Goal: Check status: Check status

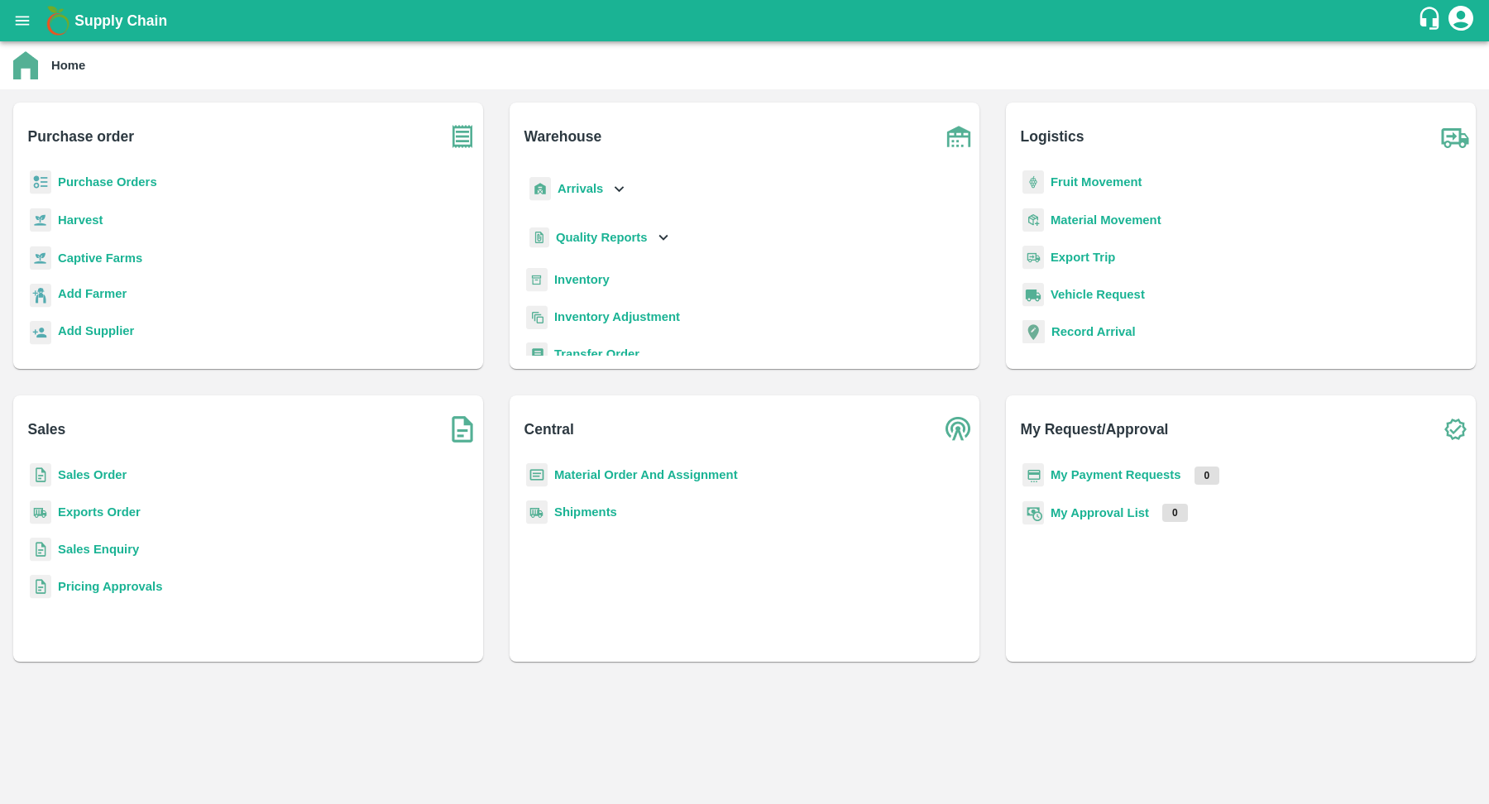
click at [594, 512] on b "Shipments" at bounding box center [585, 511] width 63 height 13
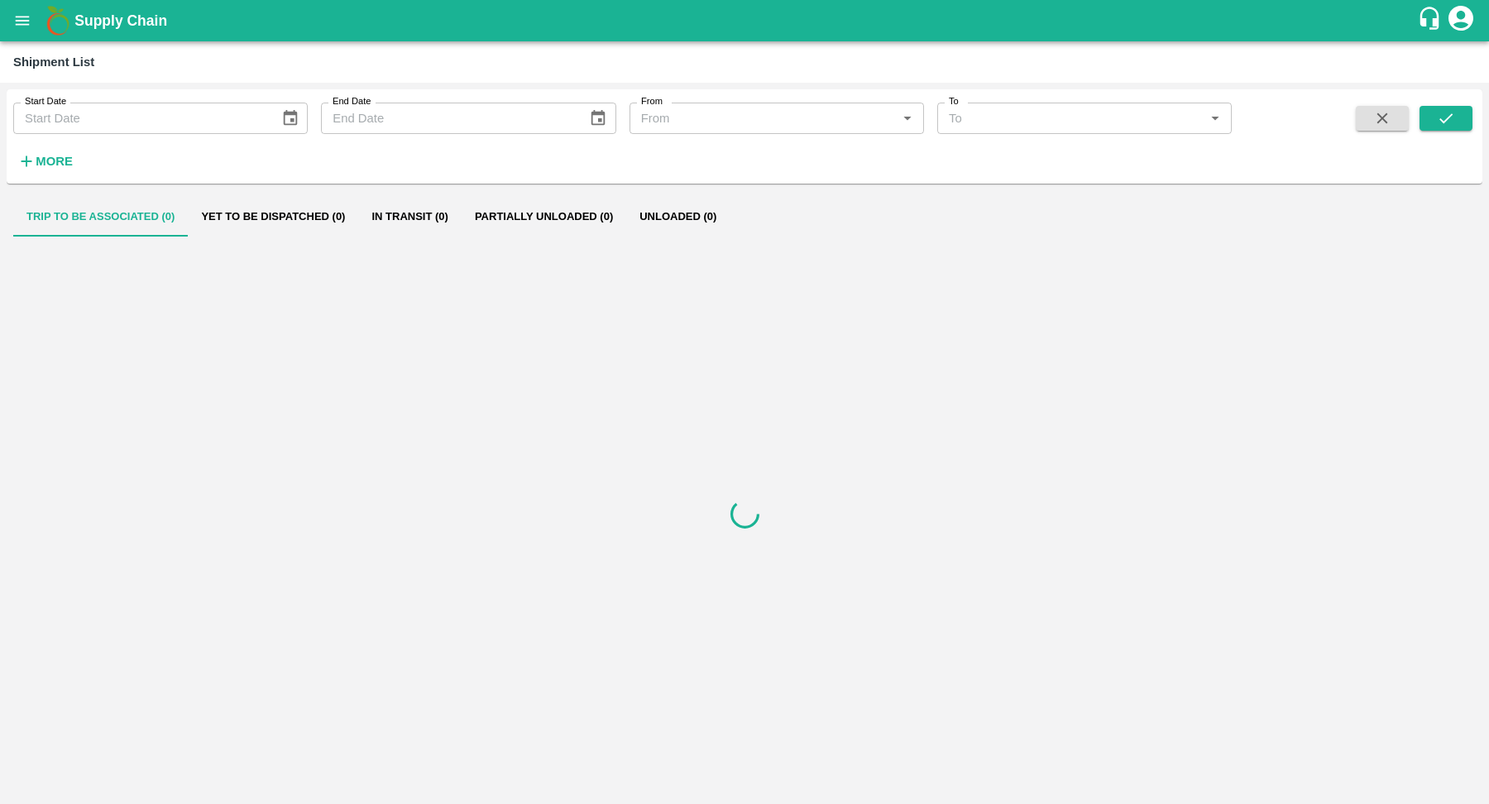
click at [45, 157] on strong "More" at bounding box center [54, 161] width 37 height 13
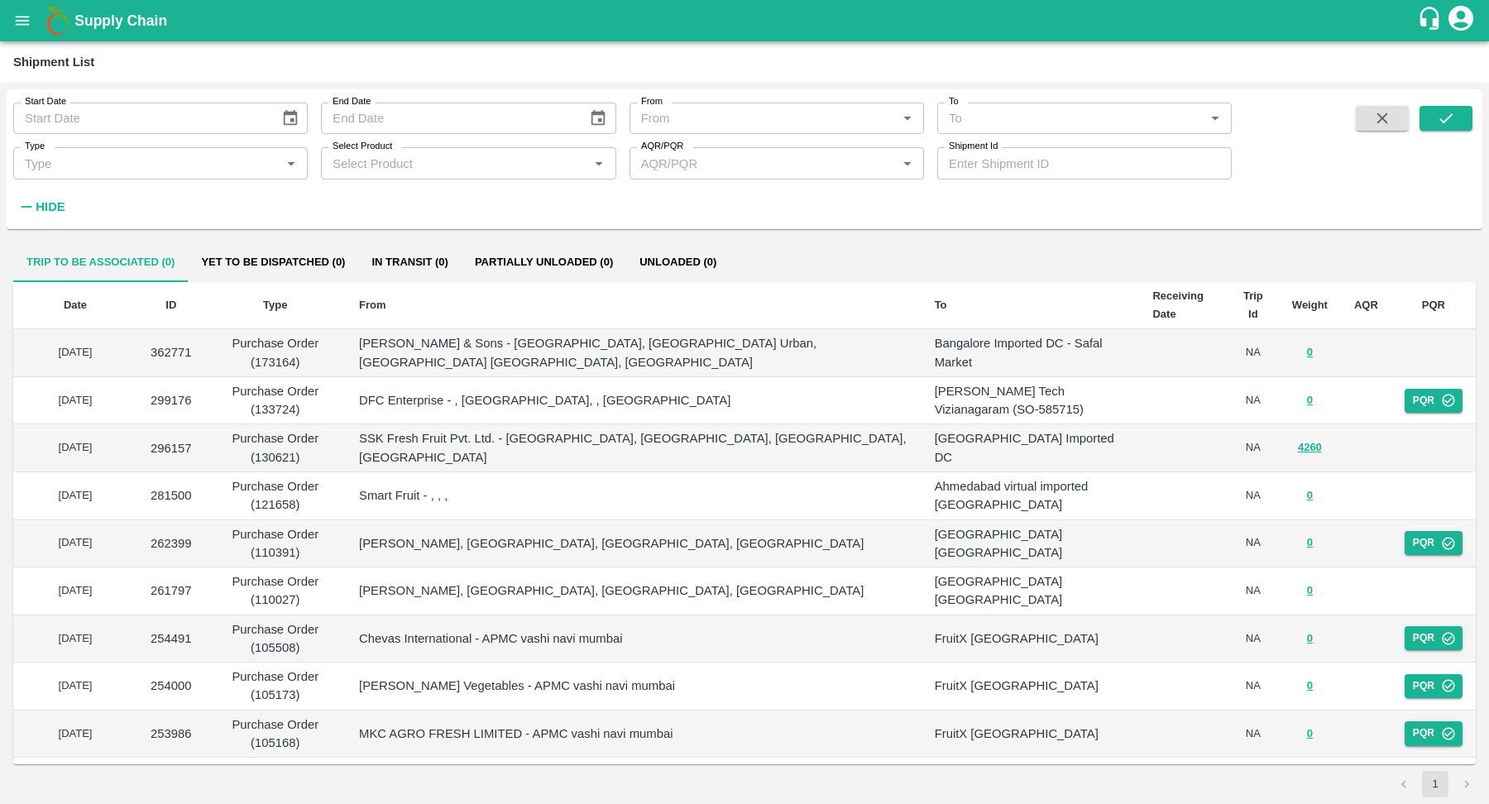
click at [1007, 161] on input "Shipment Id" at bounding box center [1084, 162] width 294 height 31
paste input "237419"
click at [1447, 129] on button "submit" at bounding box center [1445, 118] width 53 height 25
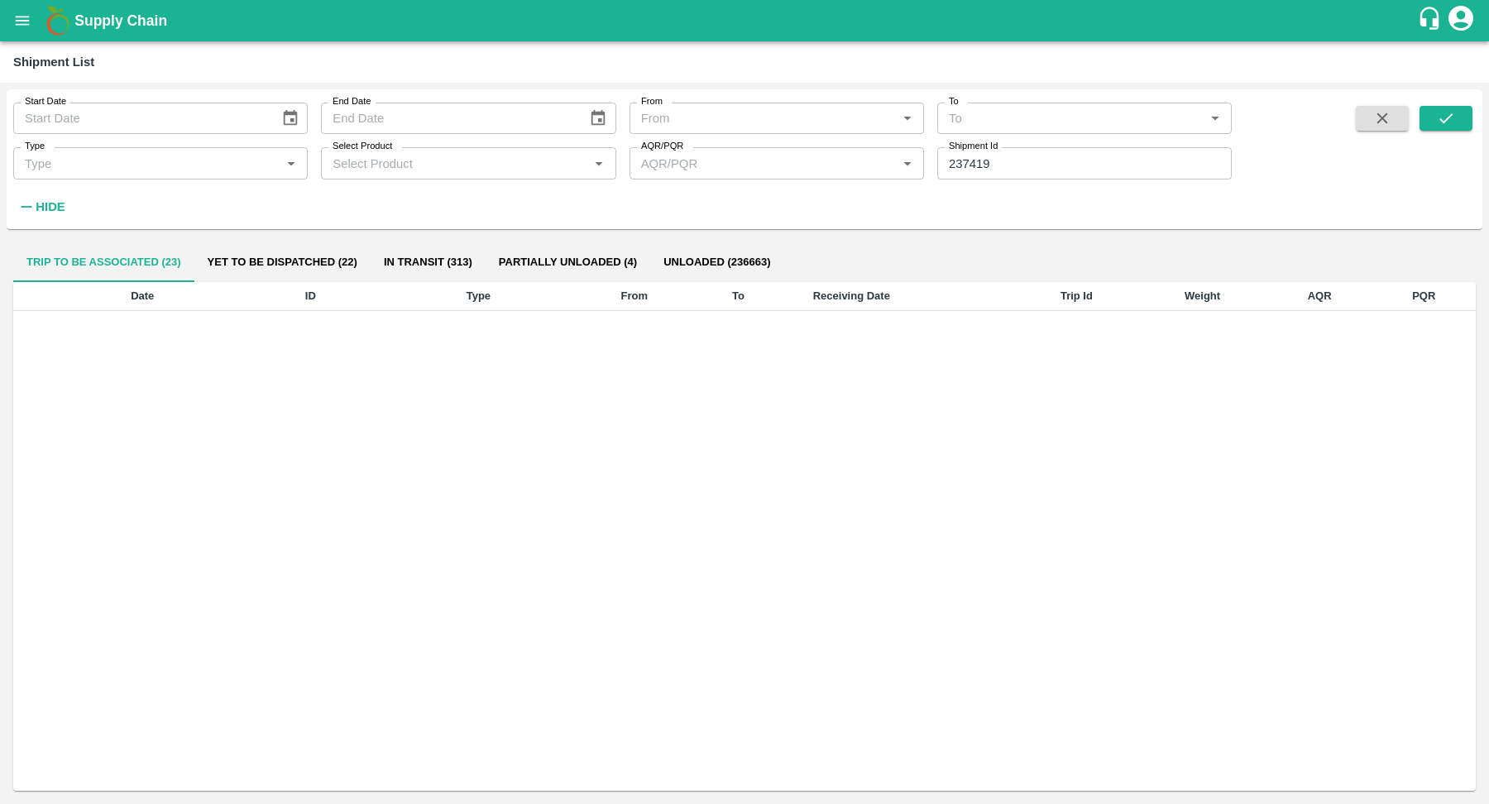
click at [1013, 167] on input "237419" at bounding box center [1084, 162] width 294 height 31
paste input "text"
type input "307757"
click at [1436, 111] on icon "submit" at bounding box center [1445, 118] width 18 height 18
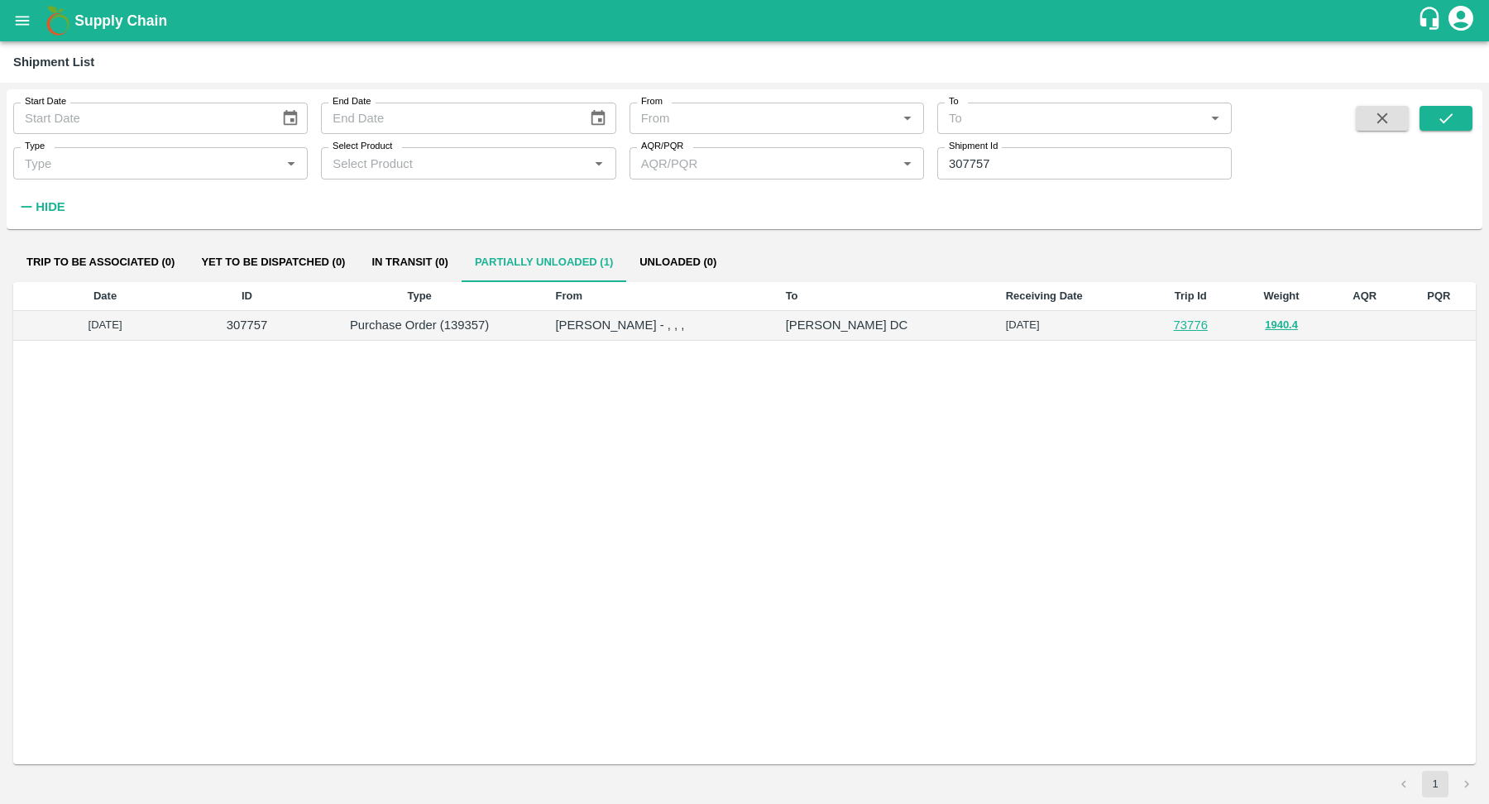
click at [679, 331] on p "Dheeraj Kumar - , , ," at bounding box center [656, 325] width 203 height 18
click at [952, 394] on div "Date ID Type From To Receiving Date Trip Id Weight AQR PQR 16 Feb 2025 307757 P…" at bounding box center [744, 523] width 1462 height 482
click at [1278, 324] on button "1940.4" at bounding box center [1280, 325] width 33 height 19
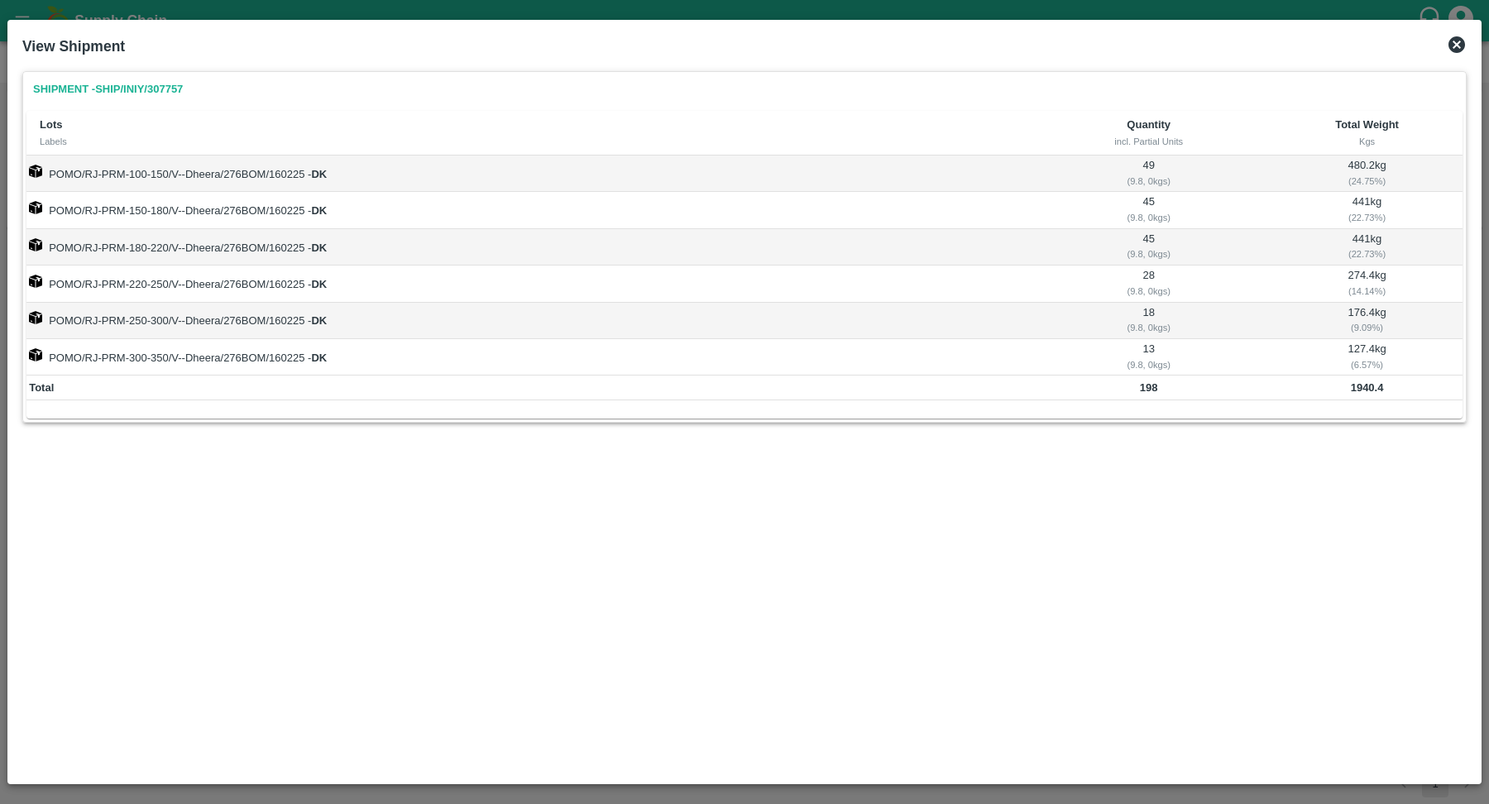
click at [1023, 329] on td "POMO/RJ-PRM-250-300/V--Dheera/276BOM/160225 - DK" at bounding box center [525, 321] width 999 height 36
click at [1457, 41] on icon at bounding box center [1456, 44] width 17 height 17
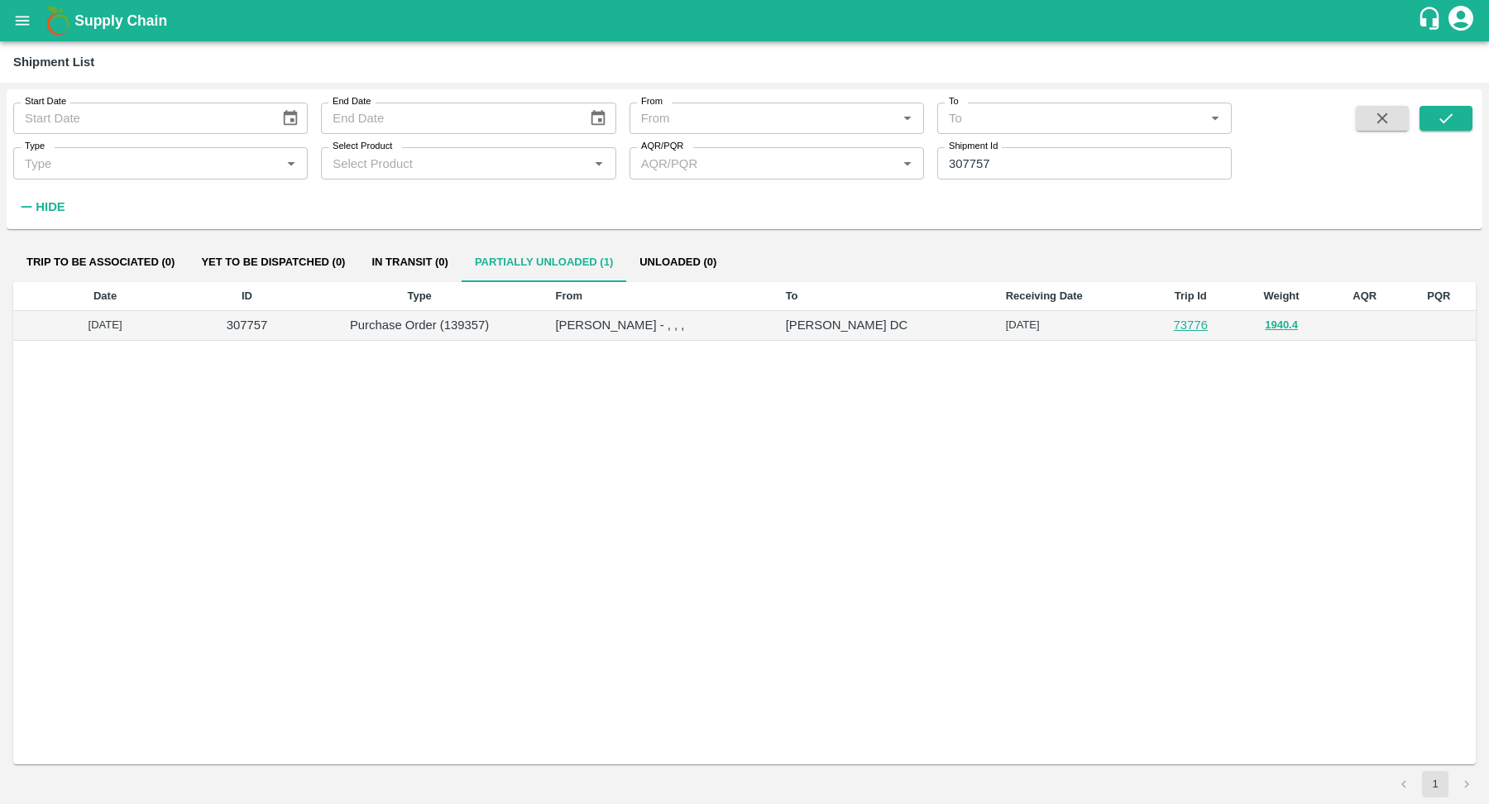
click at [1194, 323] on link "73776" at bounding box center [1190, 324] width 34 height 13
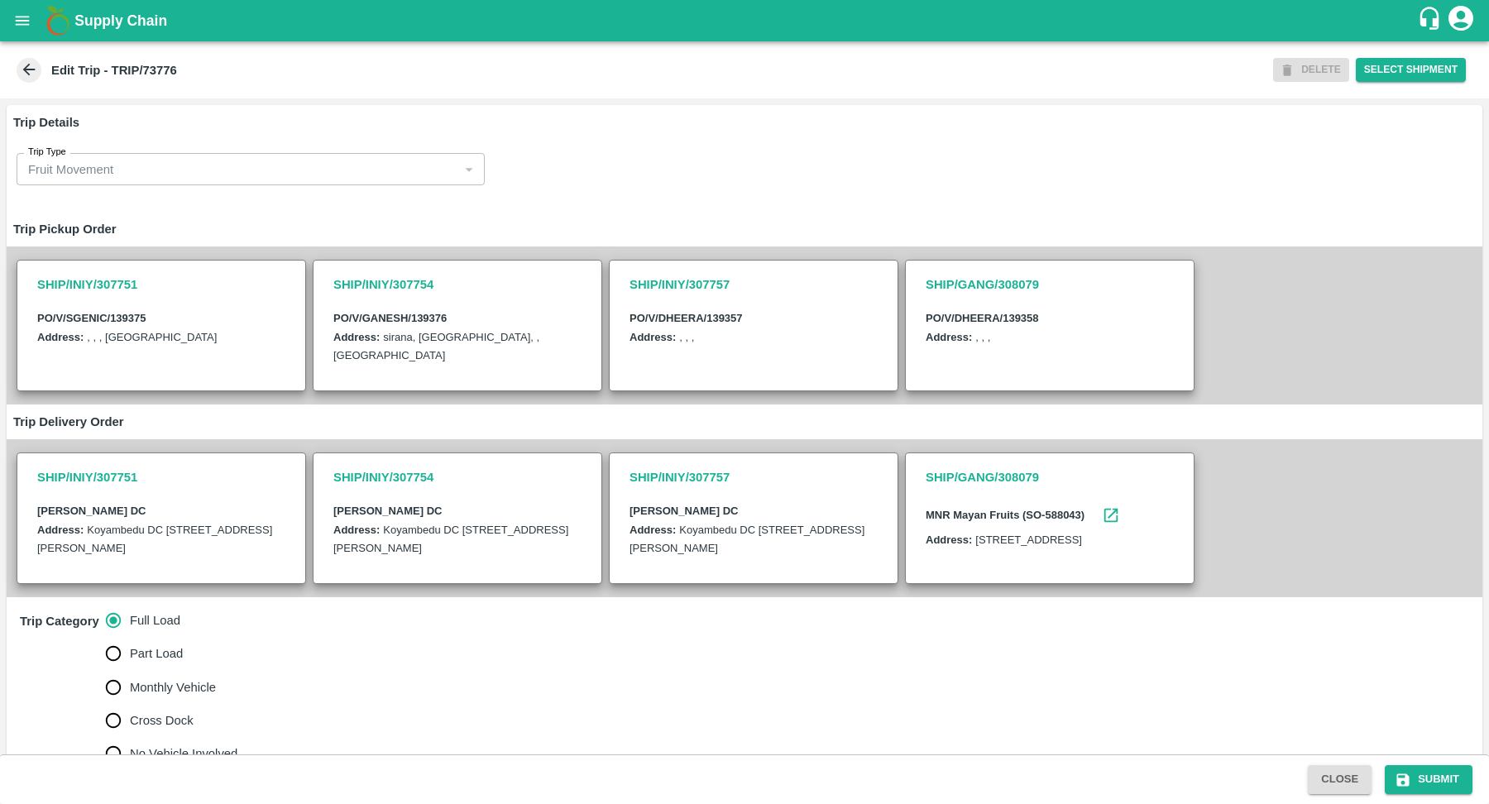
click at [1327, 786] on button "Close" at bounding box center [1339, 779] width 64 height 29
click at [1341, 772] on button "Close" at bounding box center [1339, 779] width 64 height 29
click at [27, 69] on icon at bounding box center [29, 70] width 12 height 12
click at [165, 65] on b "Edit Trip - TRIP/73776" at bounding box center [114, 70] width 126 height 13
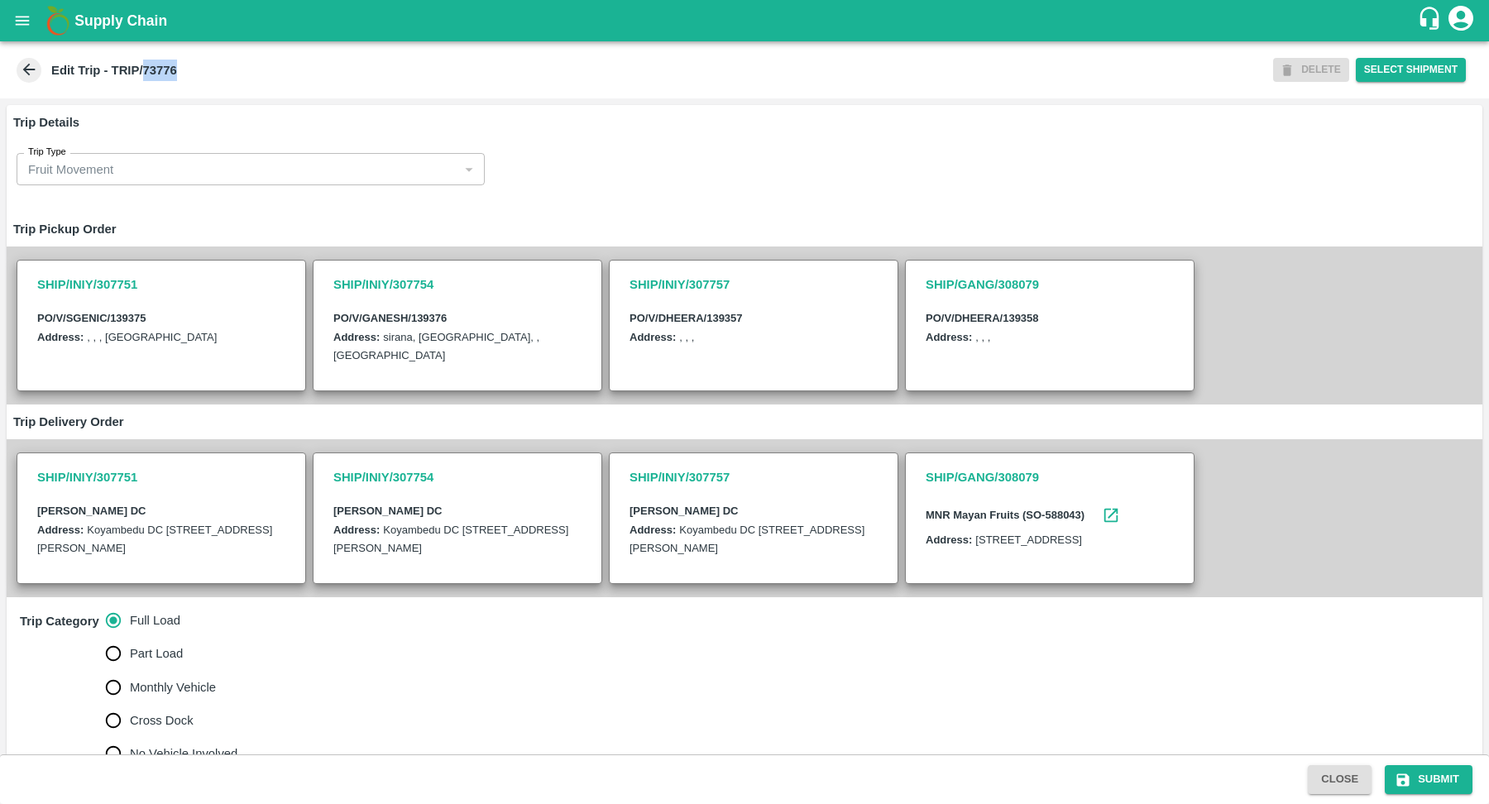
copy b "73776"
click at [28, 74] on icon at bounding box center [29, 70] width 12 height 12
click at [41, 73] on div "Edit Trip - TRIP/73776" at bounding box center [642, 70] width 1259 height 25
click at [28, 73] on icon at bounding box center [29, 69] width 18 height 18
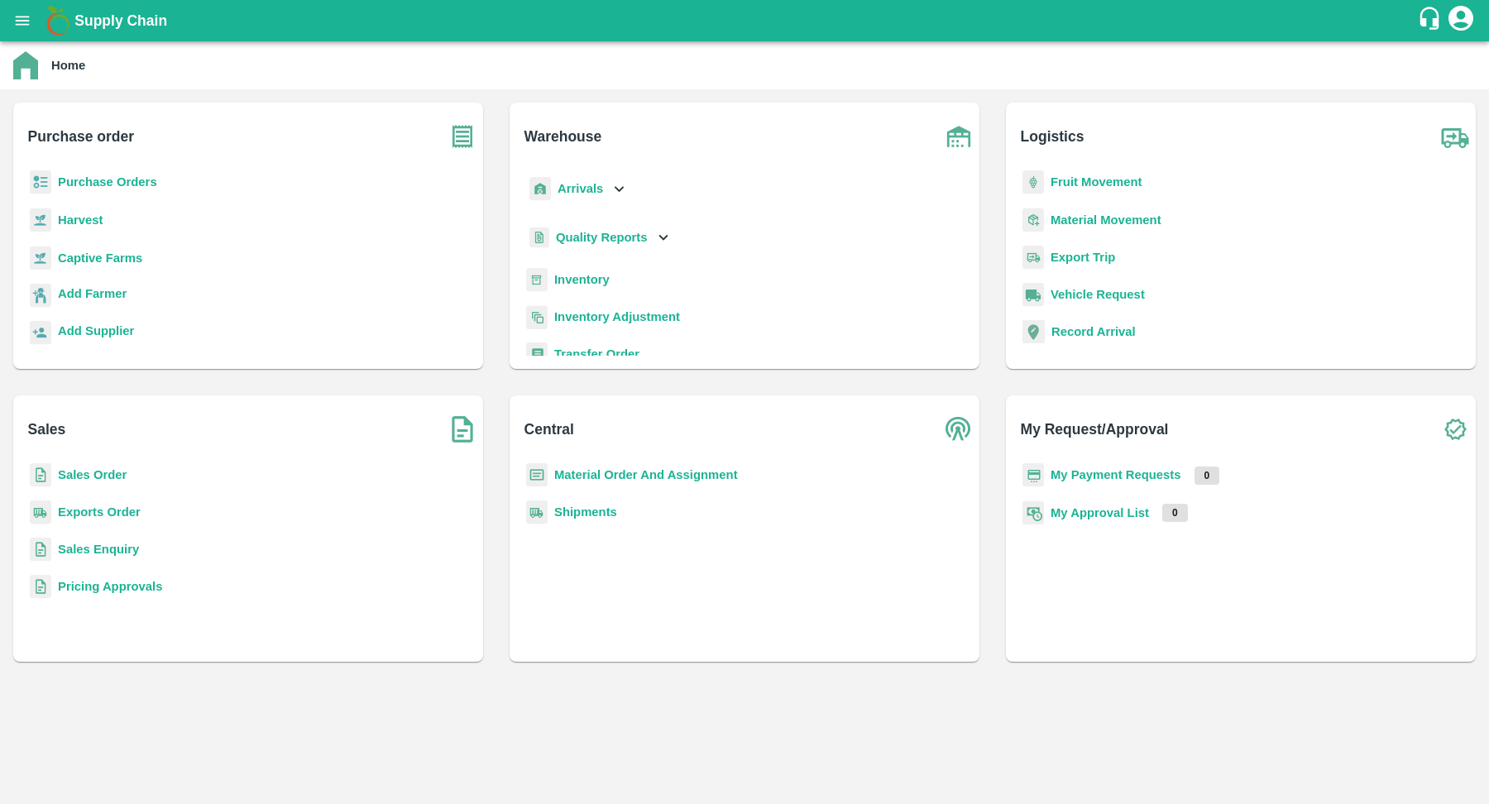
click at [574, 191] on b "Arrivals" at bounding box center [579, 188] width 45 height 13
click at [614, 275] on link "DC Arrivals" at bounding box center [601, 264] width 61 height 25
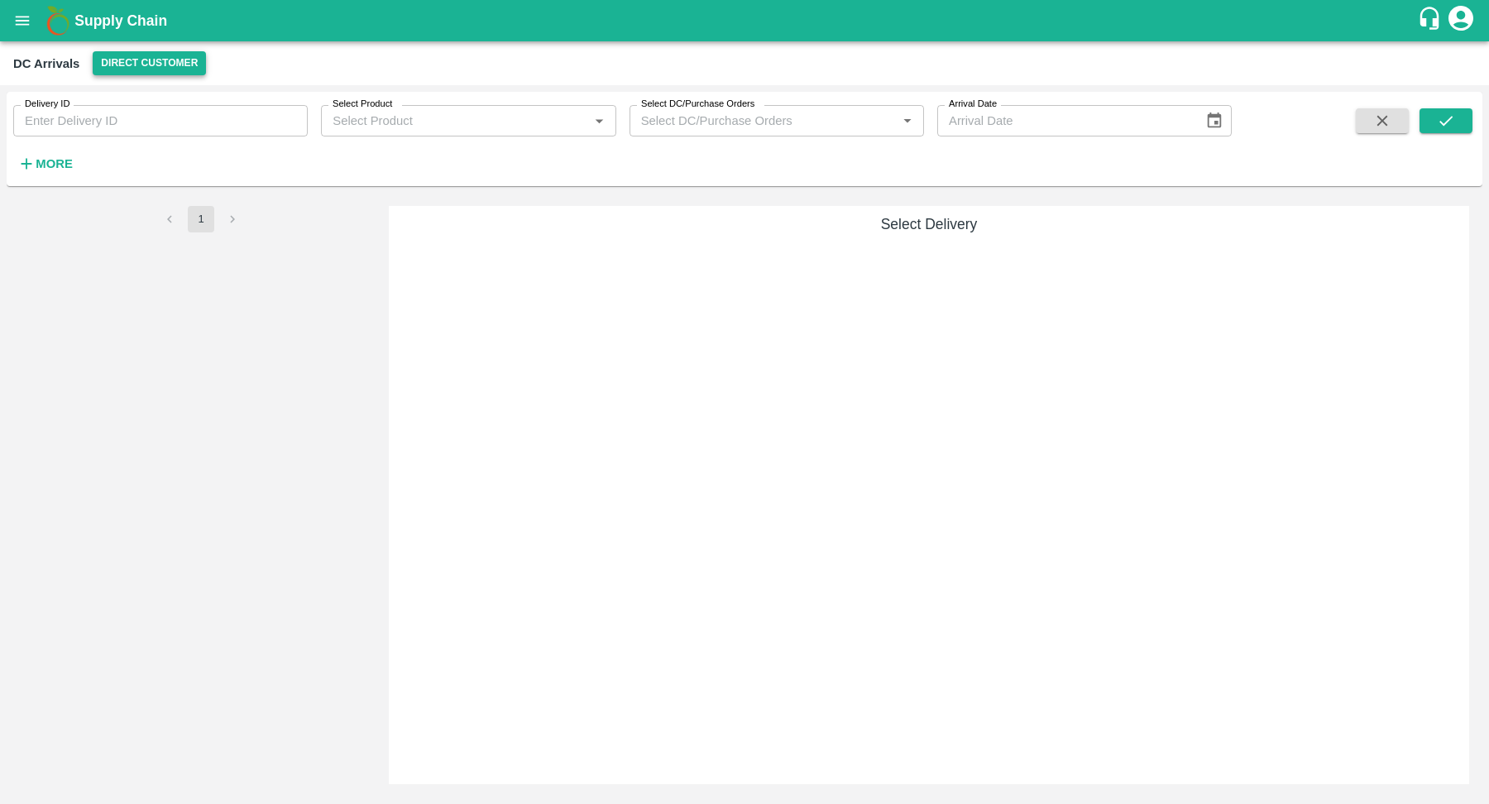
click at [136, 72] on button "Direct Customer" at bounding box center [149, 63] width 113 height 24
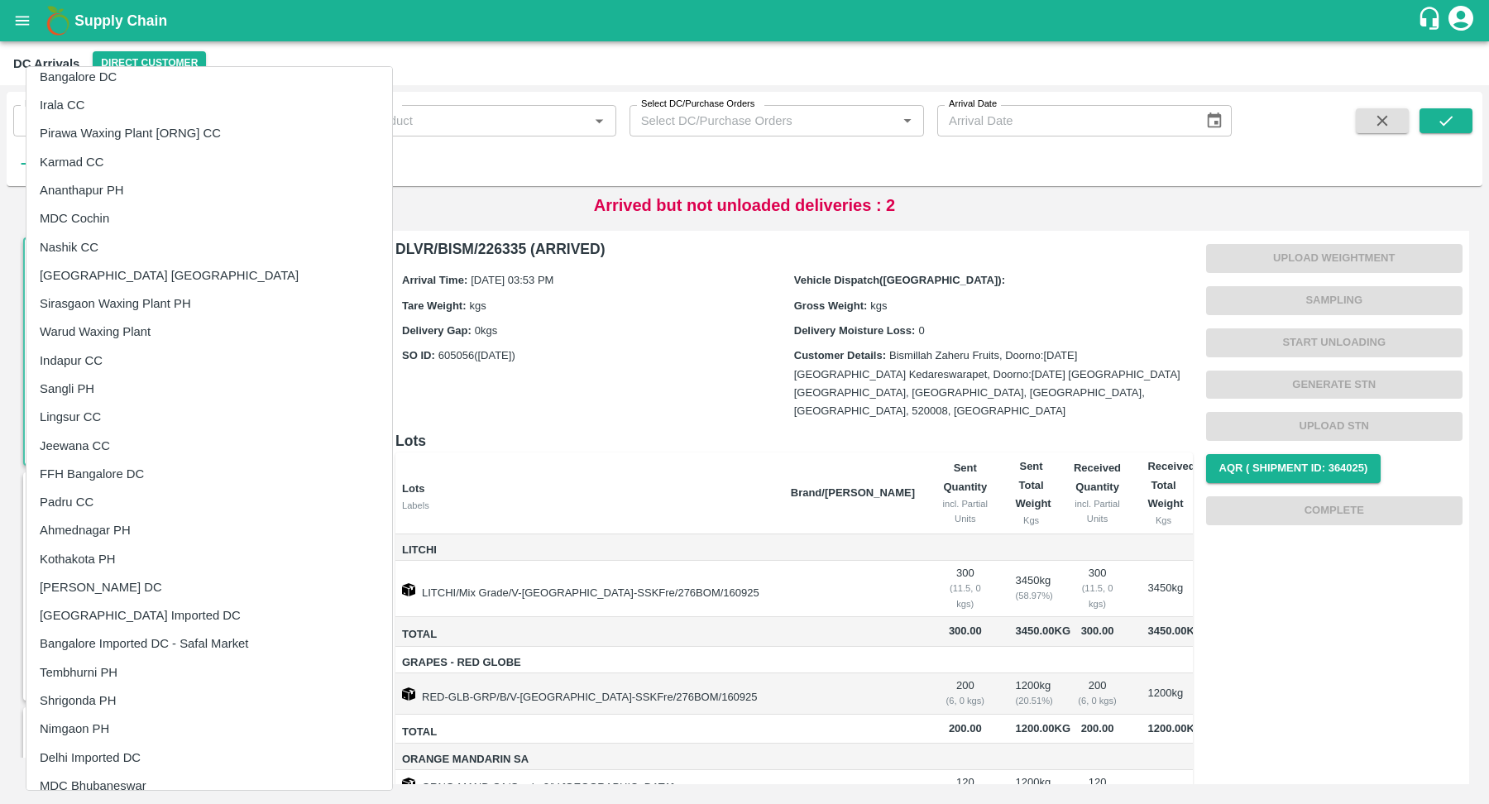
scroll to position [137, 0]
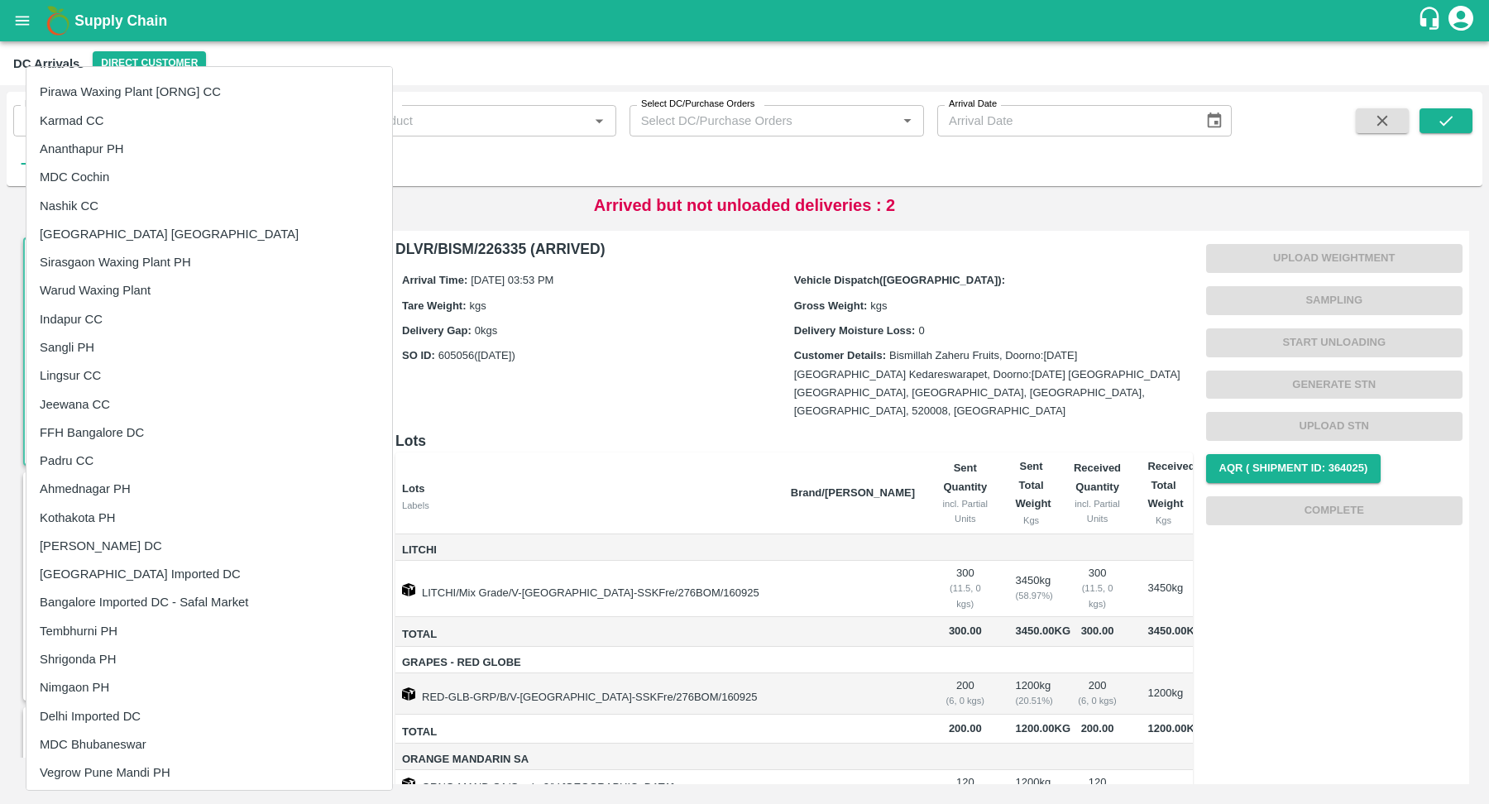
click at [158, 545] on li "[PERSON_NAME] DC" at bounding box center [209, 546] width 366 height 28
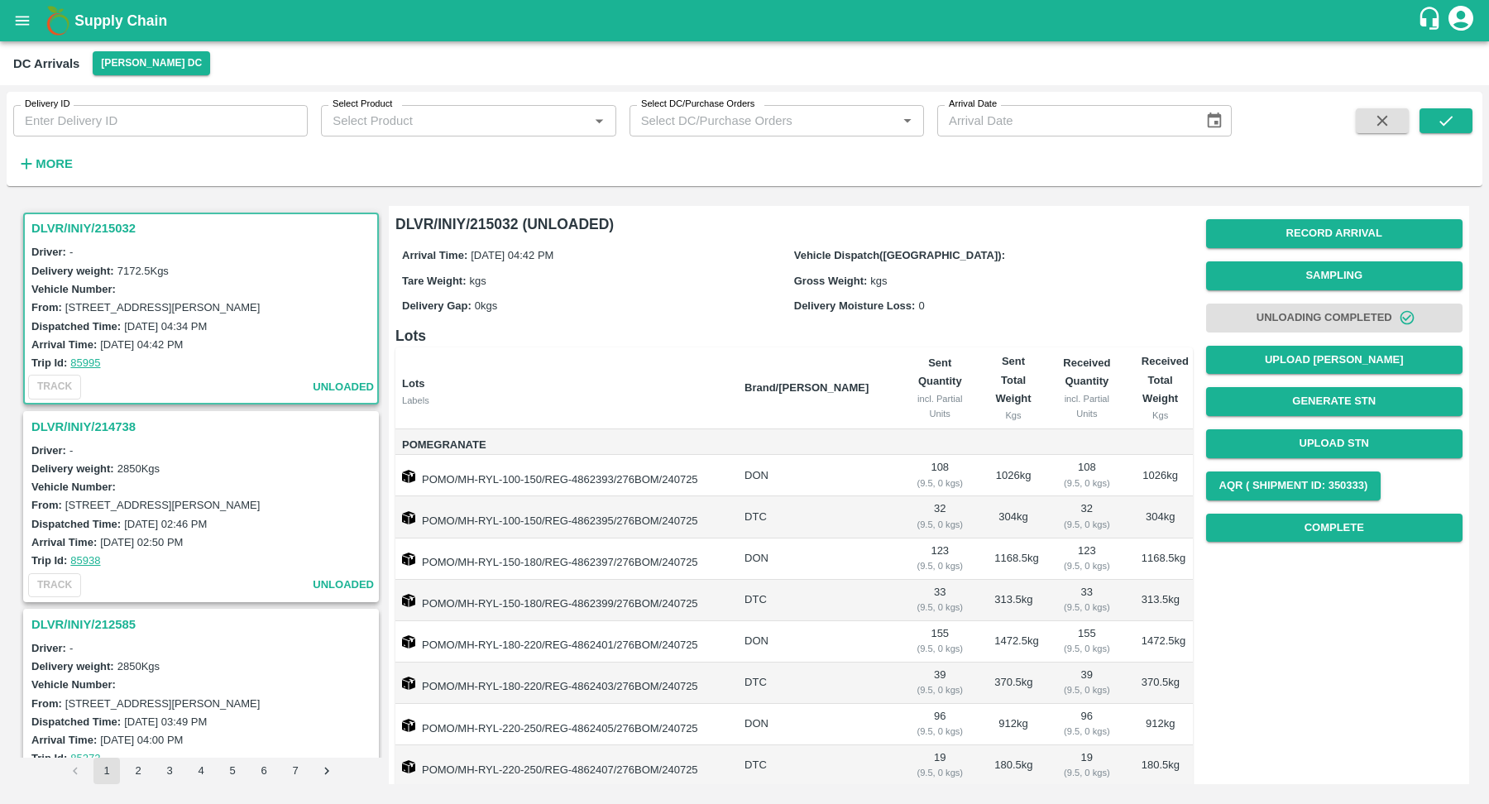
click at [234, 299] on div "TC/73, ANNA FRUITS MARKET KOYAMBEDU, Chennai, Chennai, TAMILNADU, 600092" at bounding box center [164, 307] width 198 height 18
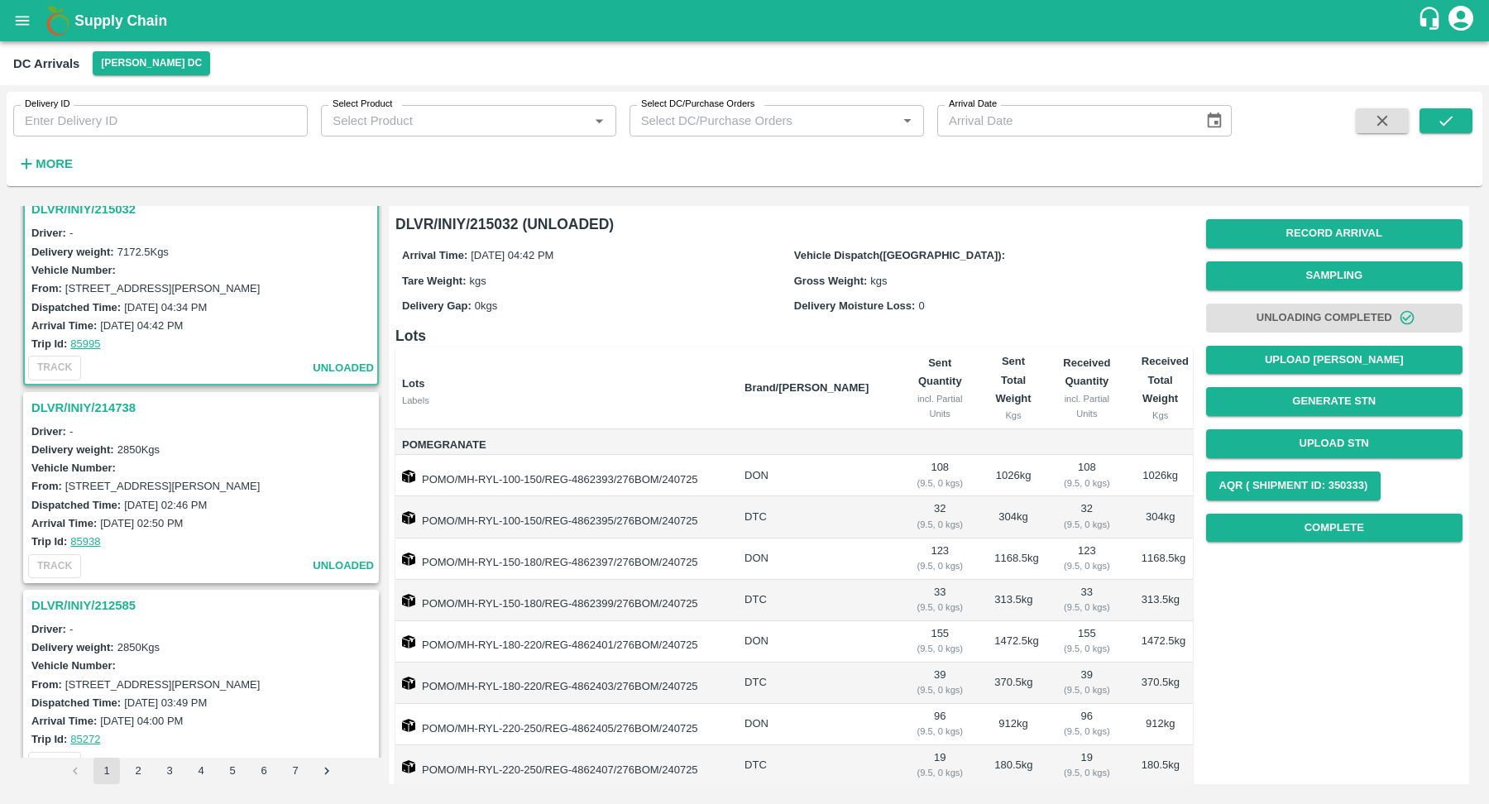
scroll to position [22, 0]
click at [50, 167] on strong "More" at bounding box center [54, 163] width 37 height 13
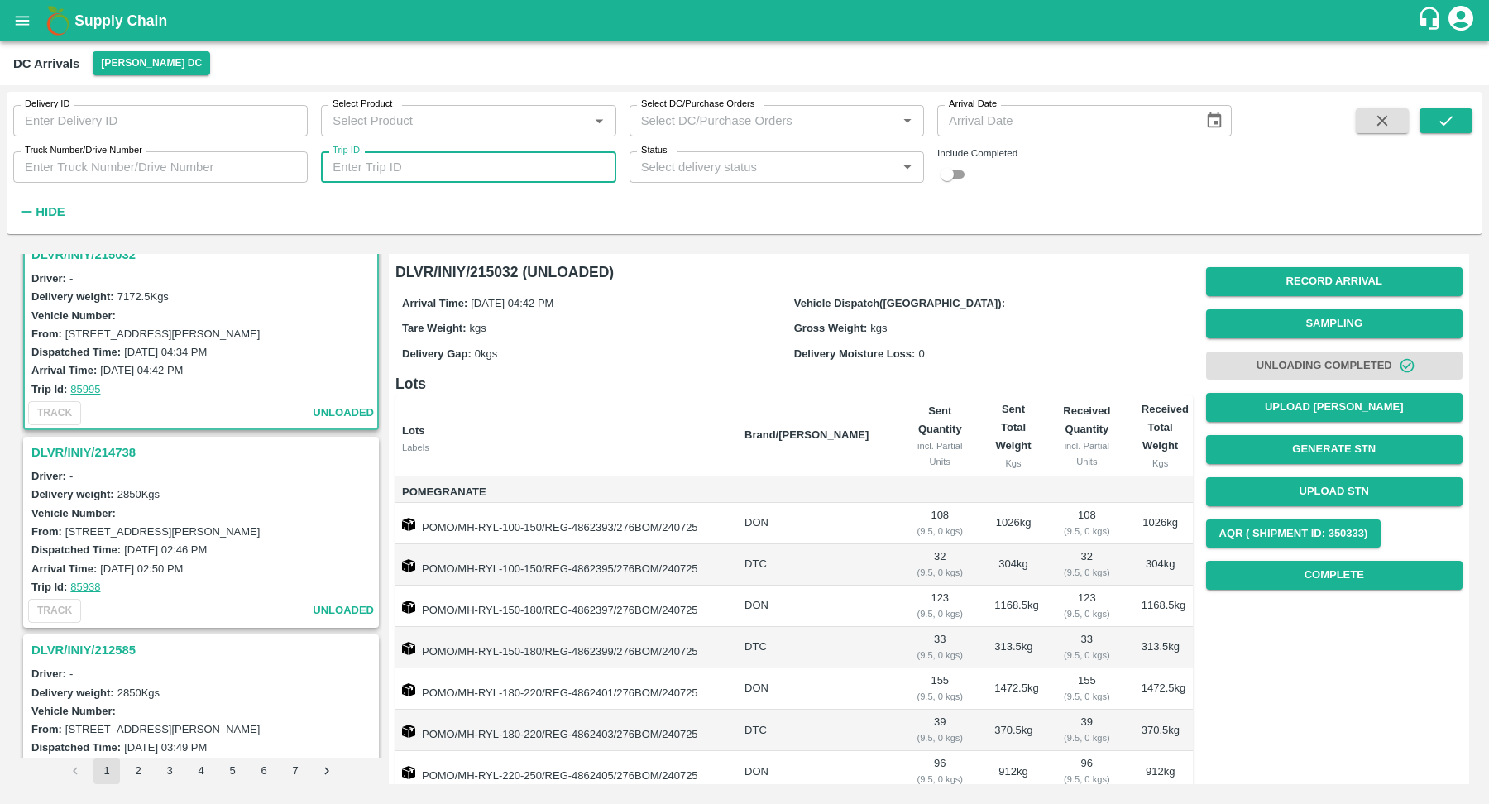
click at [411, 181] on input "Trip ID" at bounding box center [468, 166] width 294 height 31
paste input "73776"
type input "73776"
click at [1444, 118] on icon "submit" at bounding box center [1445, 121] width 18 height 18
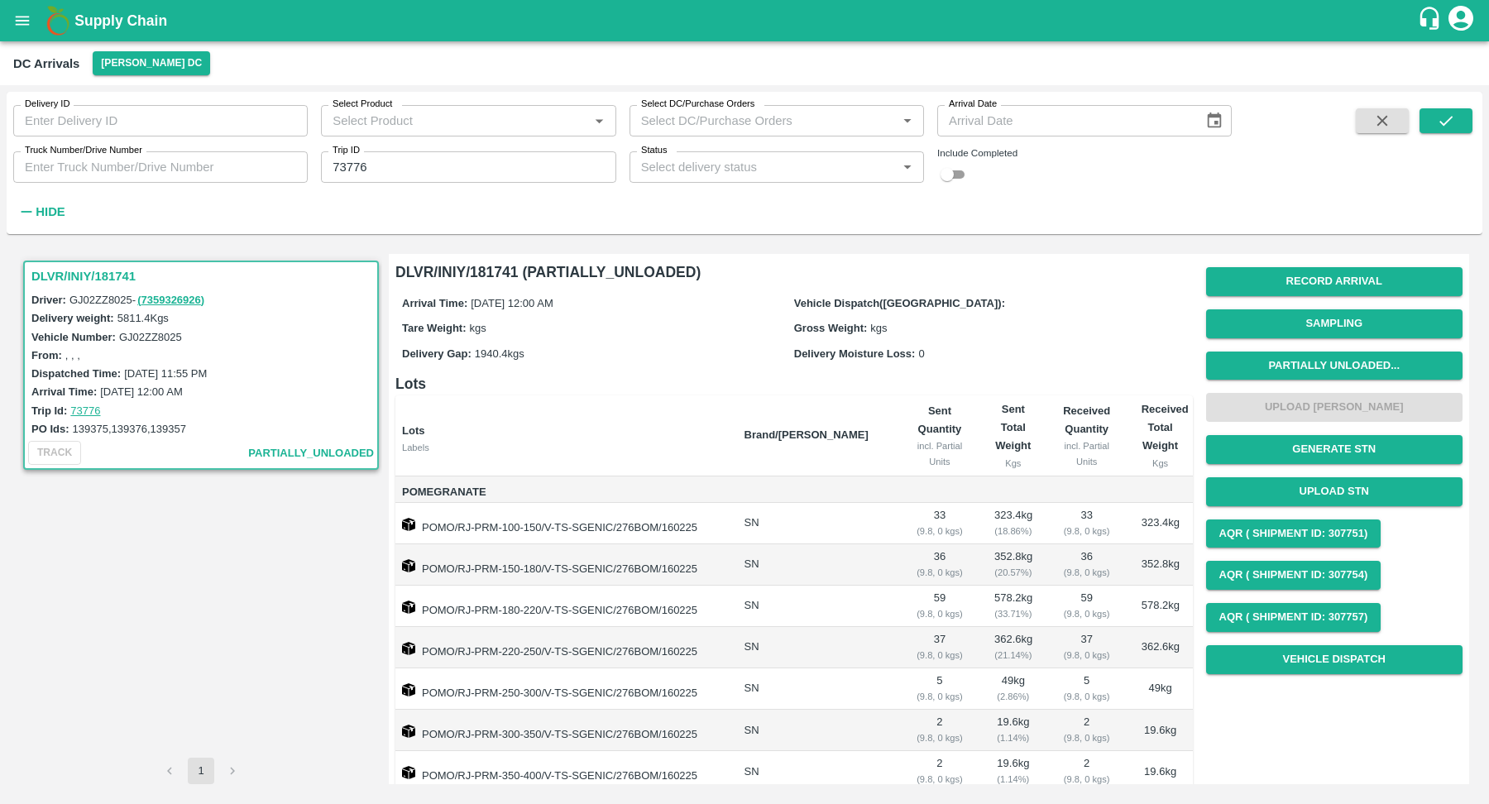
click at [822, 397] on th "Brand/[PERSON_NAME]" at bounding box center [814, 435] width 167 height 81
click at [639, 346] on div "Delivery Gap: 1940.4 kgs" at bounding box center [598, 353] width 392 height 18
click at [723, 372] on h6 "Lots" at bounding box center [793, 383] width 797 height 23
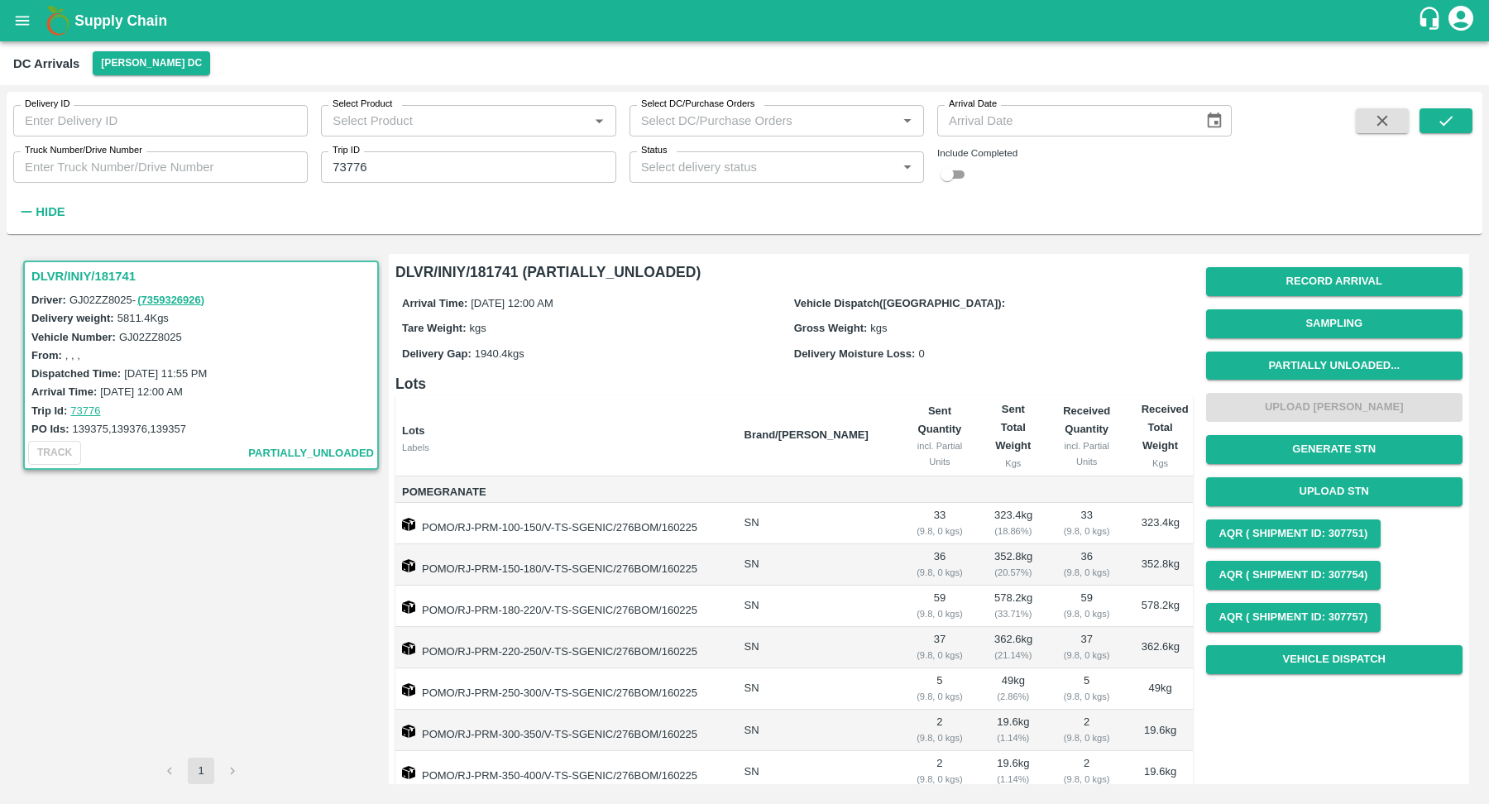
click at [74, 408] on link "73776" at bounding box center [85, 410] width 30 height 12
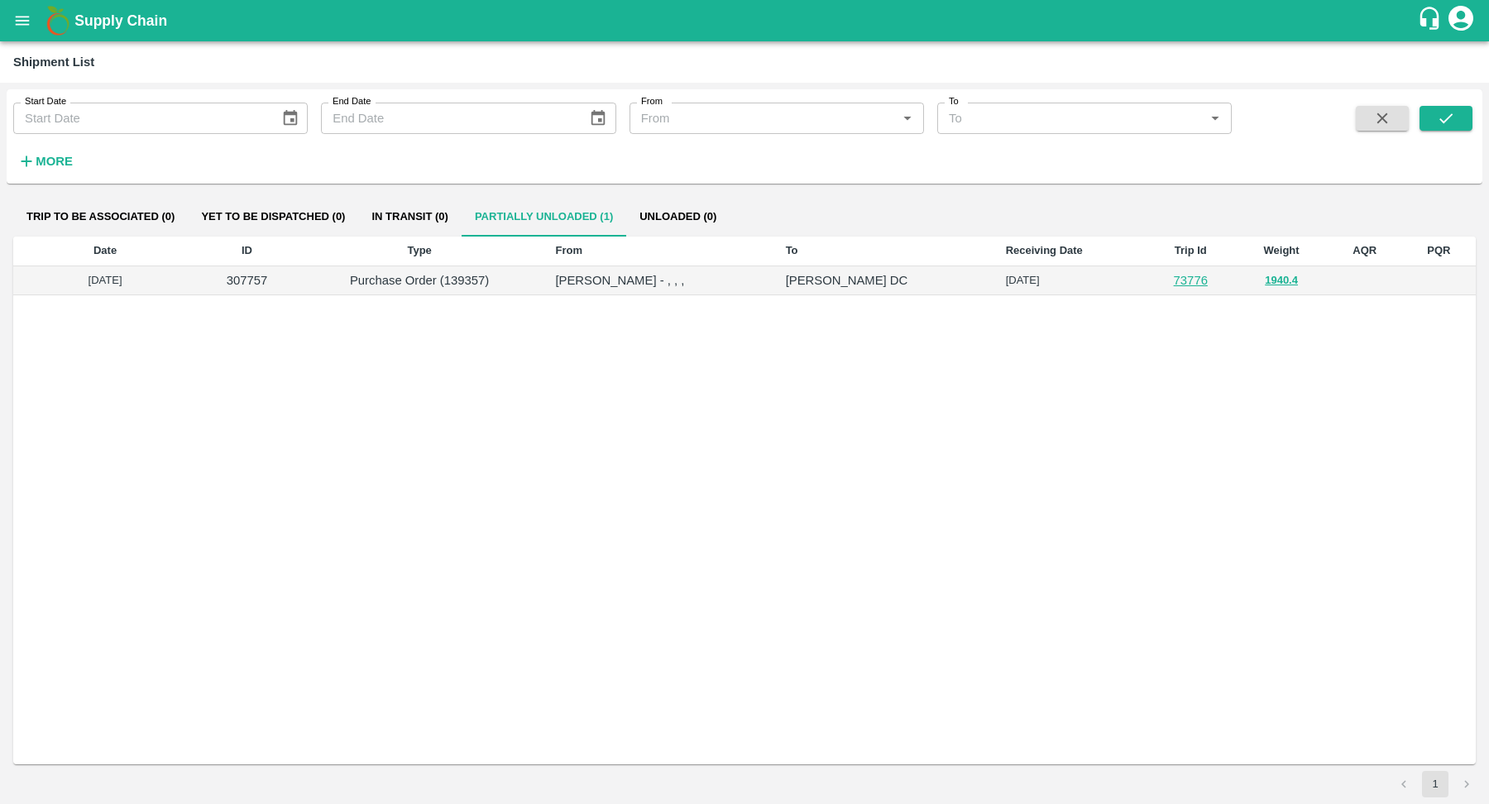
click at [485, 281] on p "Purchase Order (139357)" at bounding box center [419, 280] width 219 height 18
copy p "139357"
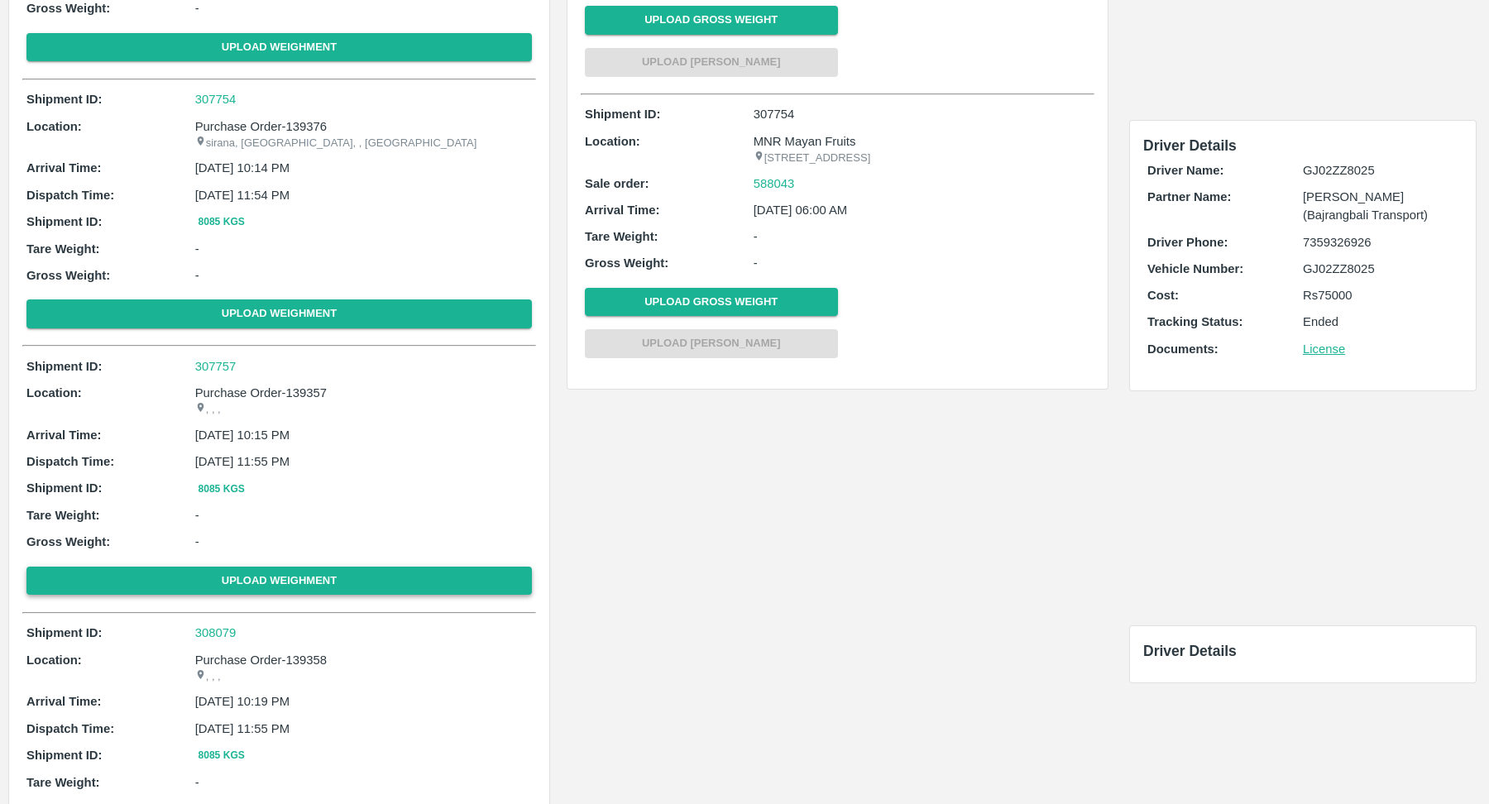
scroll to position [323, 0]
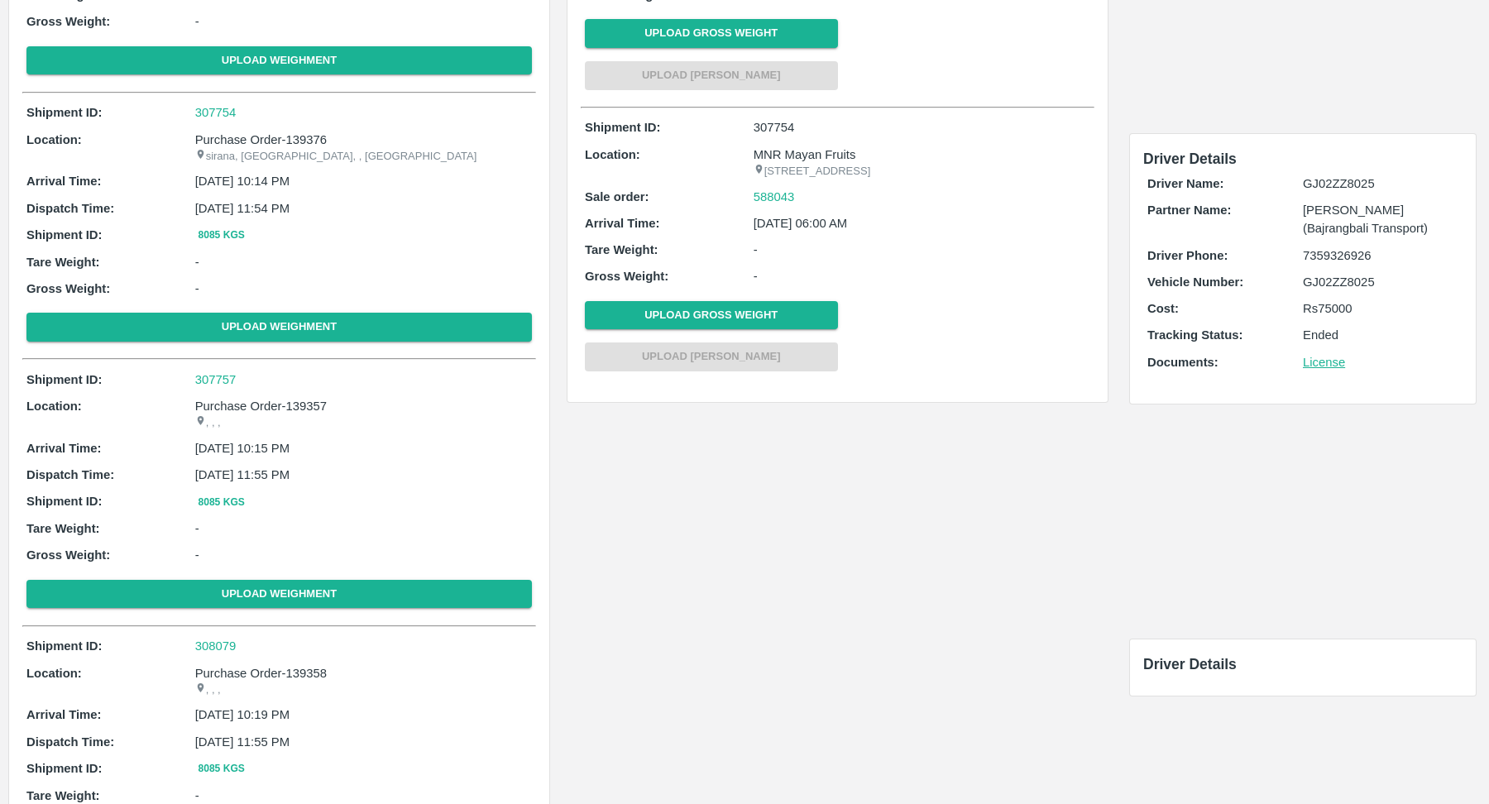
click at [309, 407] on p "Purchase Order-139357" at bounding box center [363, 406] width 337 height 18
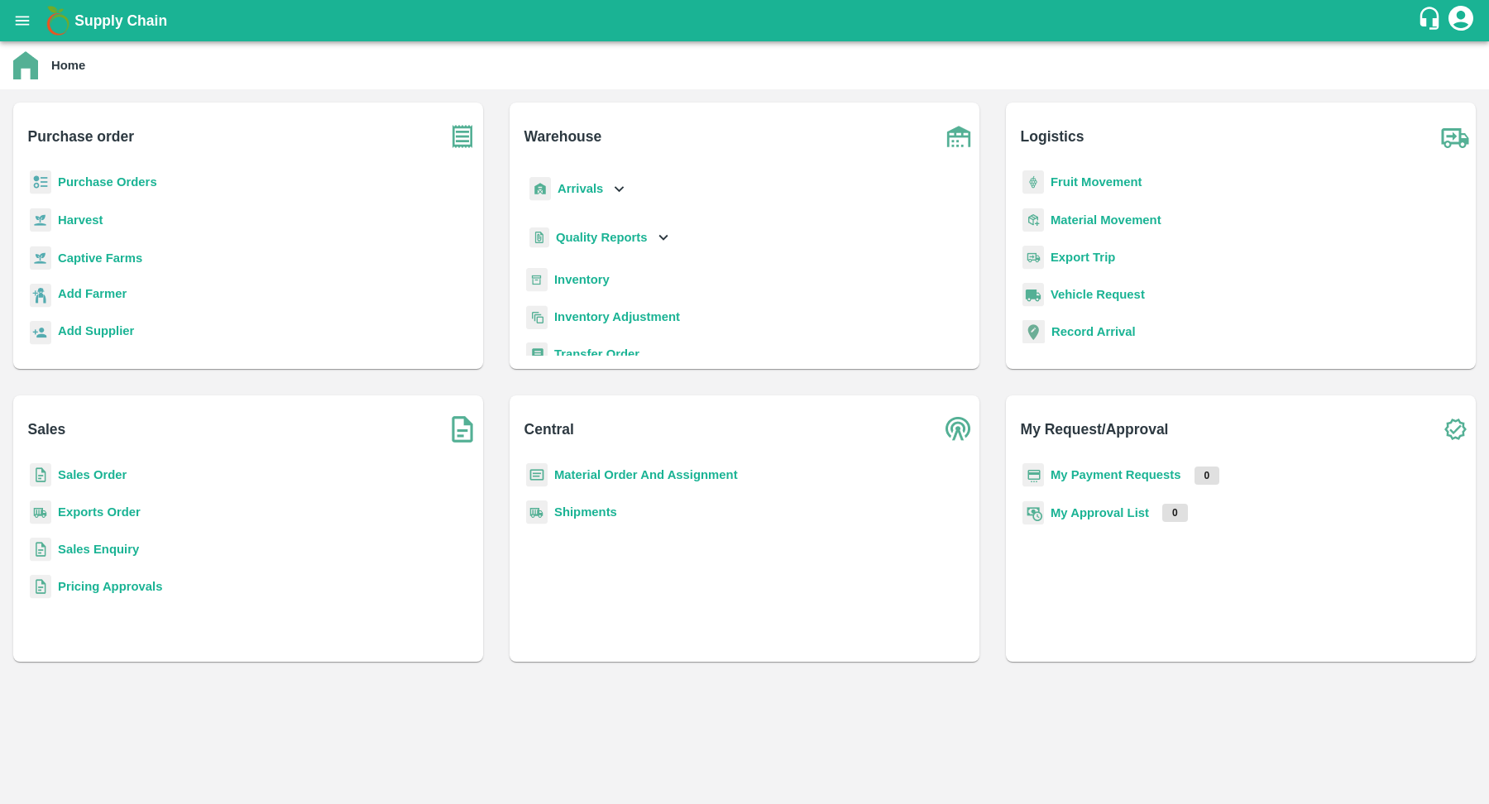
click at [117, 187] on b "Purchase Orders" at bounding box center [107, 181] width 99 height 13
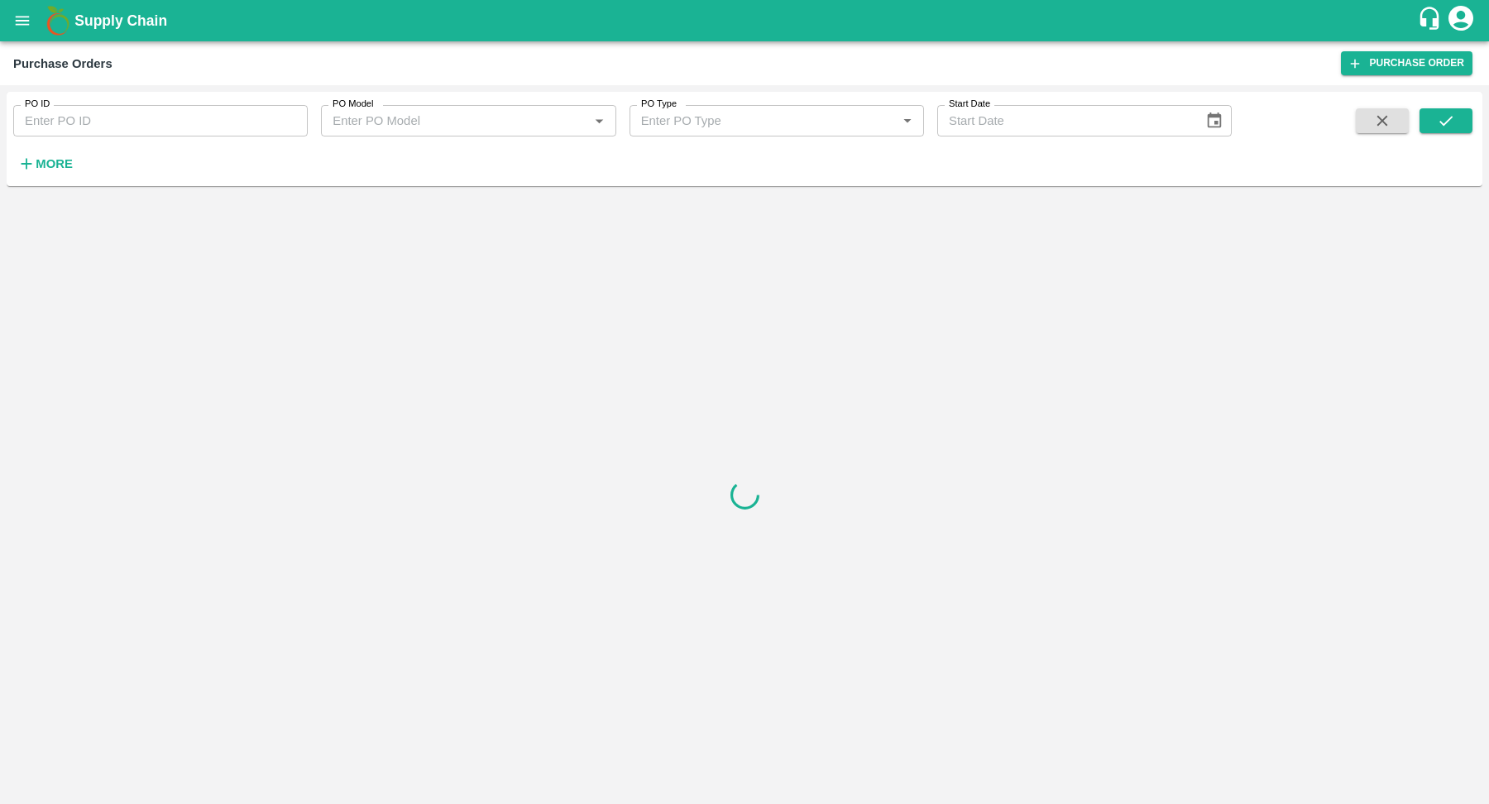
click at [227, 122] on input "PO ID" at bounding box center [160, 120] width 294 height 31
type input "139357"
click at [1444, 130] on button "submit" at bounding box center [1445, 120] width 53 height 25
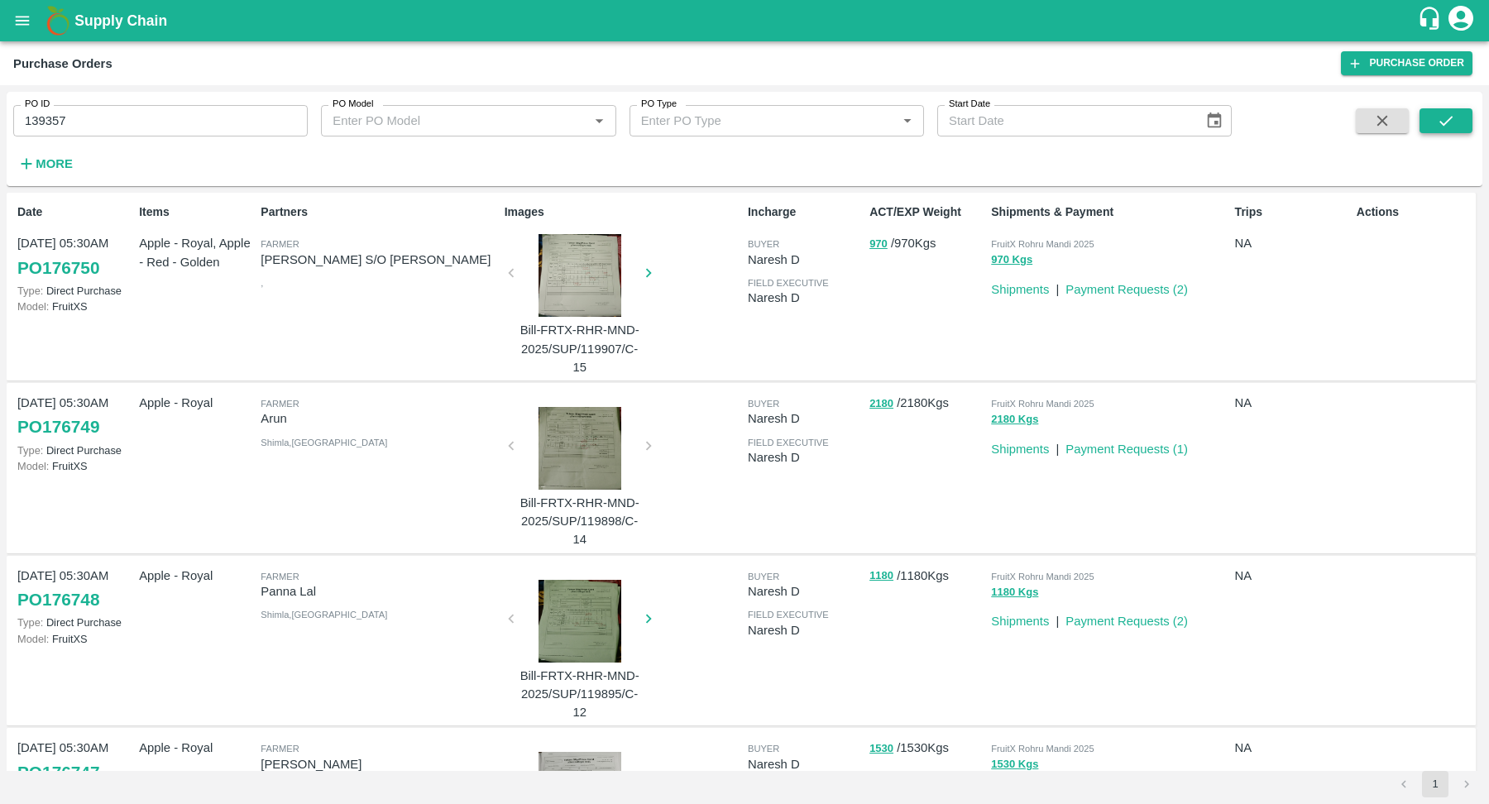
click at [1464, 122] on button "submit" at bounding box center [1445, 120] width 53 height 25
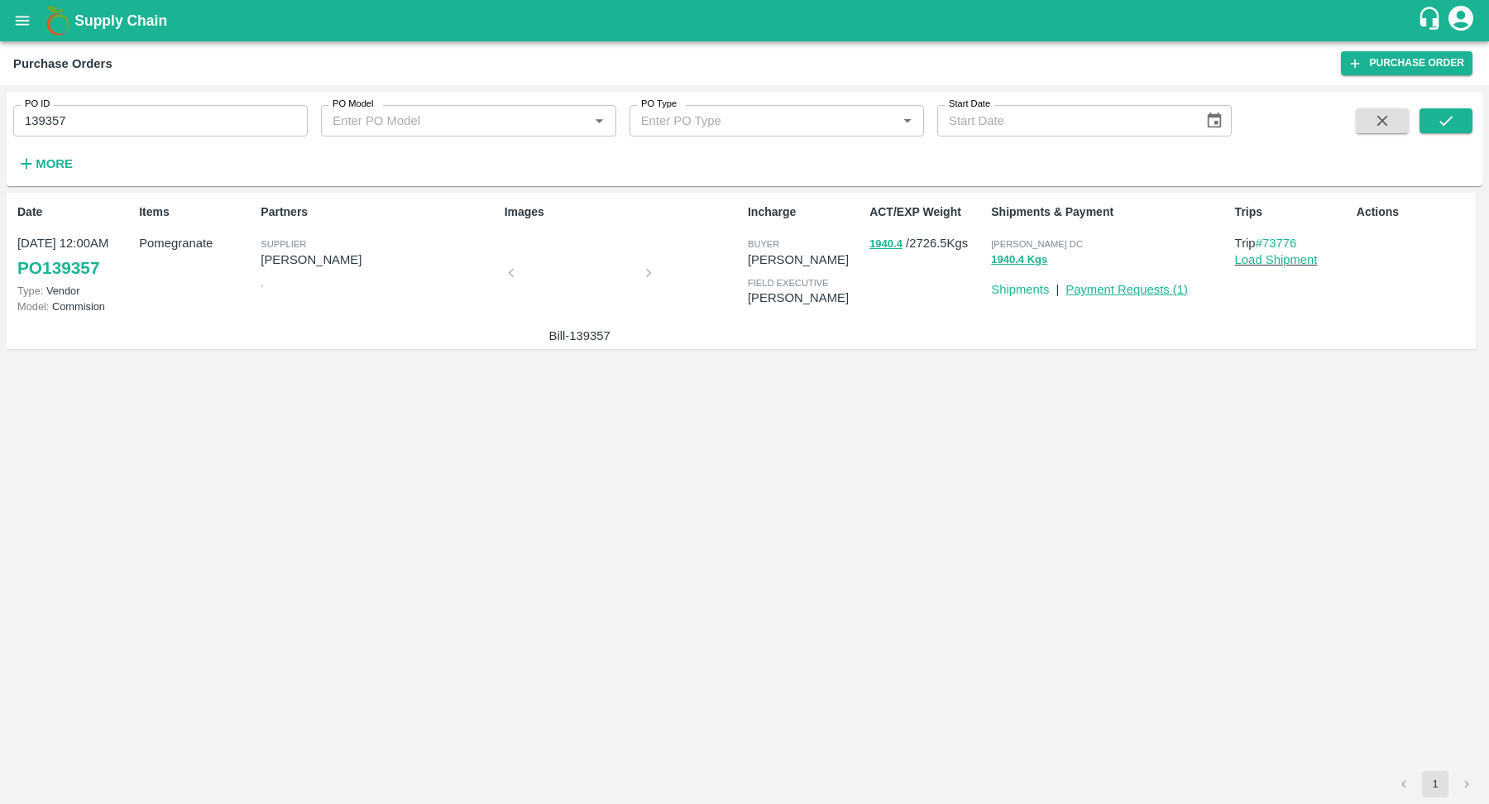
click at [1097, 292] on link "Payment Requests ( 1 )" at bounding box center [1126, 289] width 122 height 13
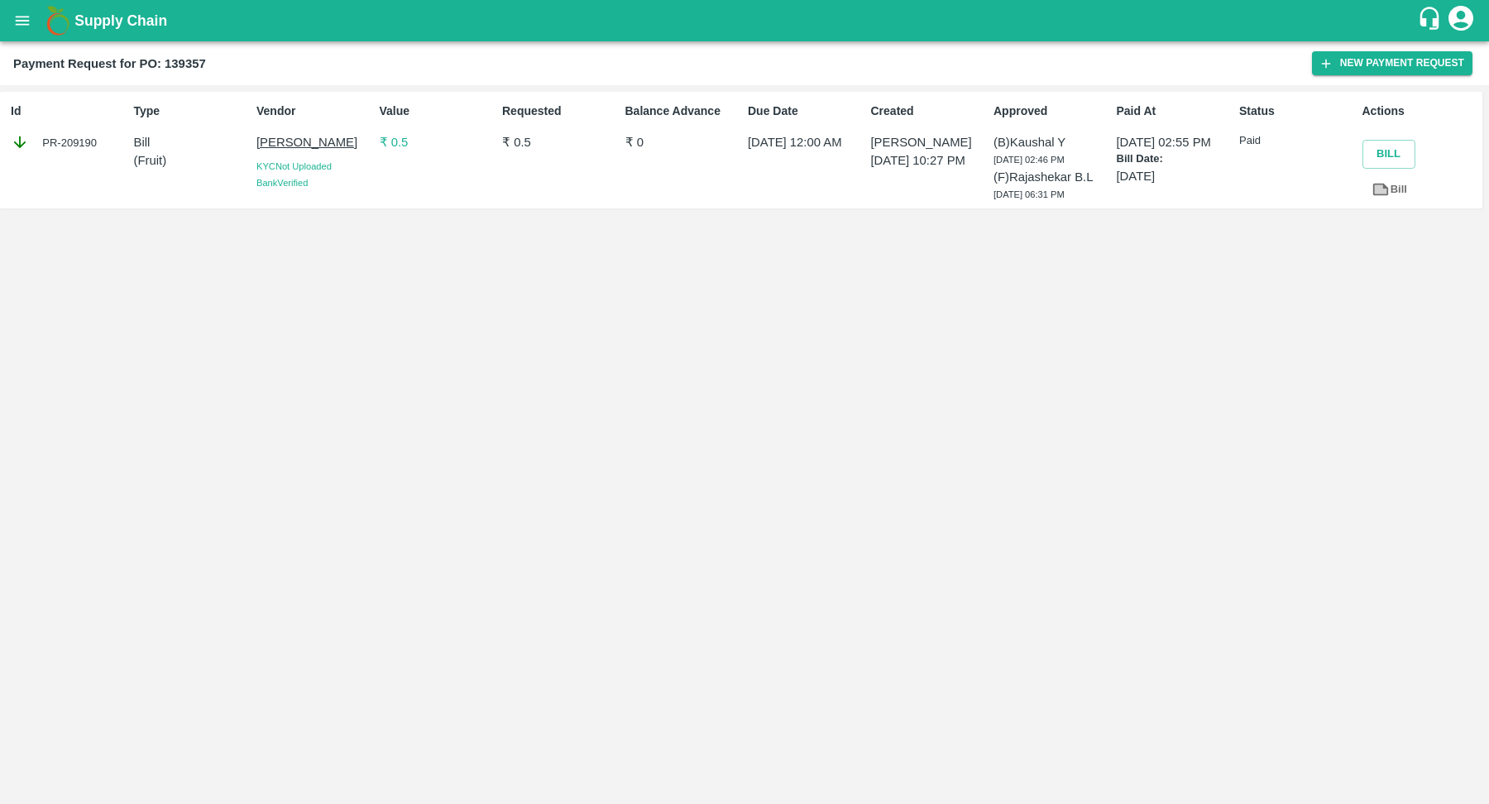
click at [393, 142] on p "₹ 0.5" at bounding box center [438, 142] width 116 height 18
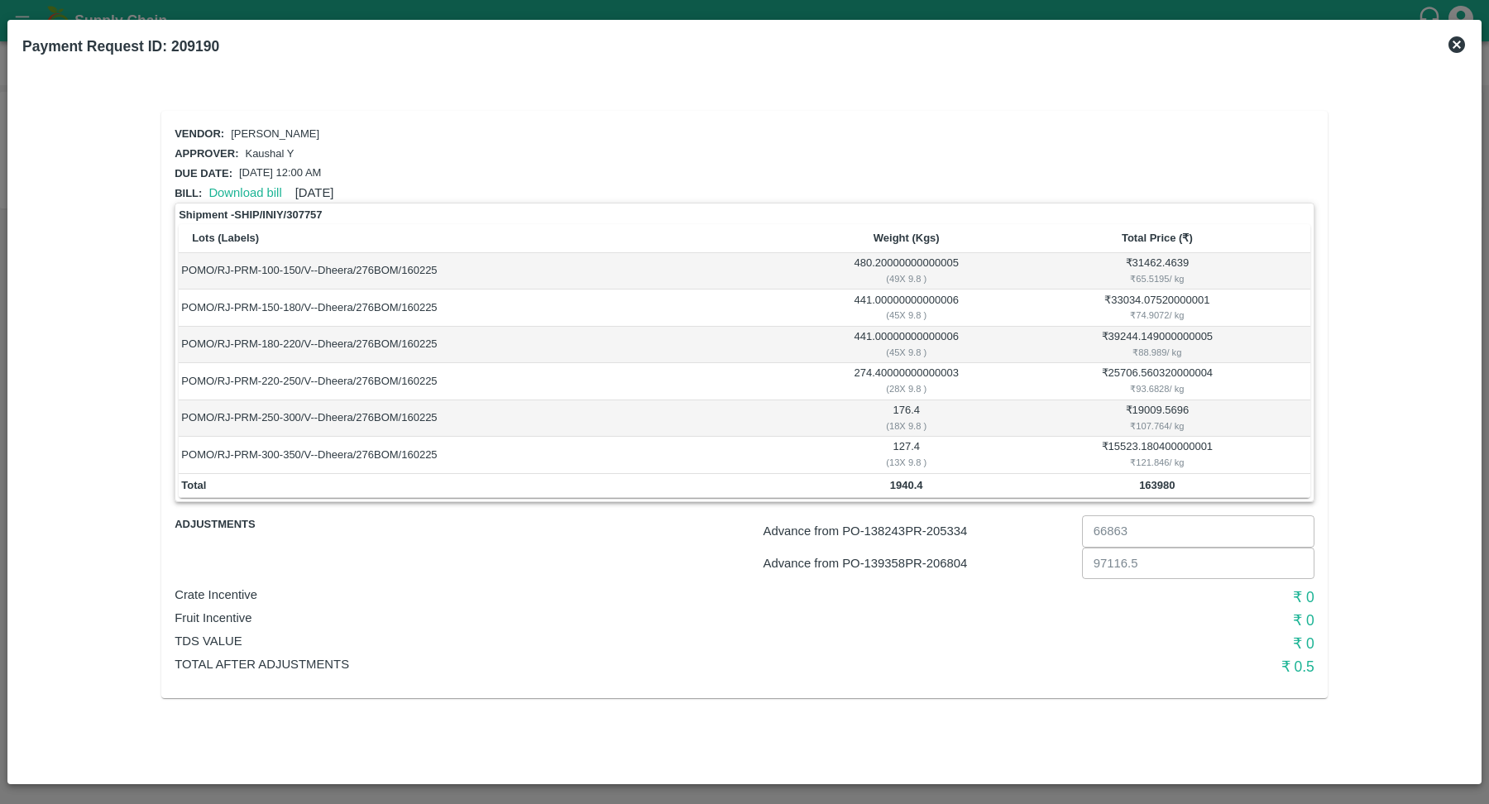
click at [1460, 49] on icon at bounding box center [1456, 44] width 17 height 17
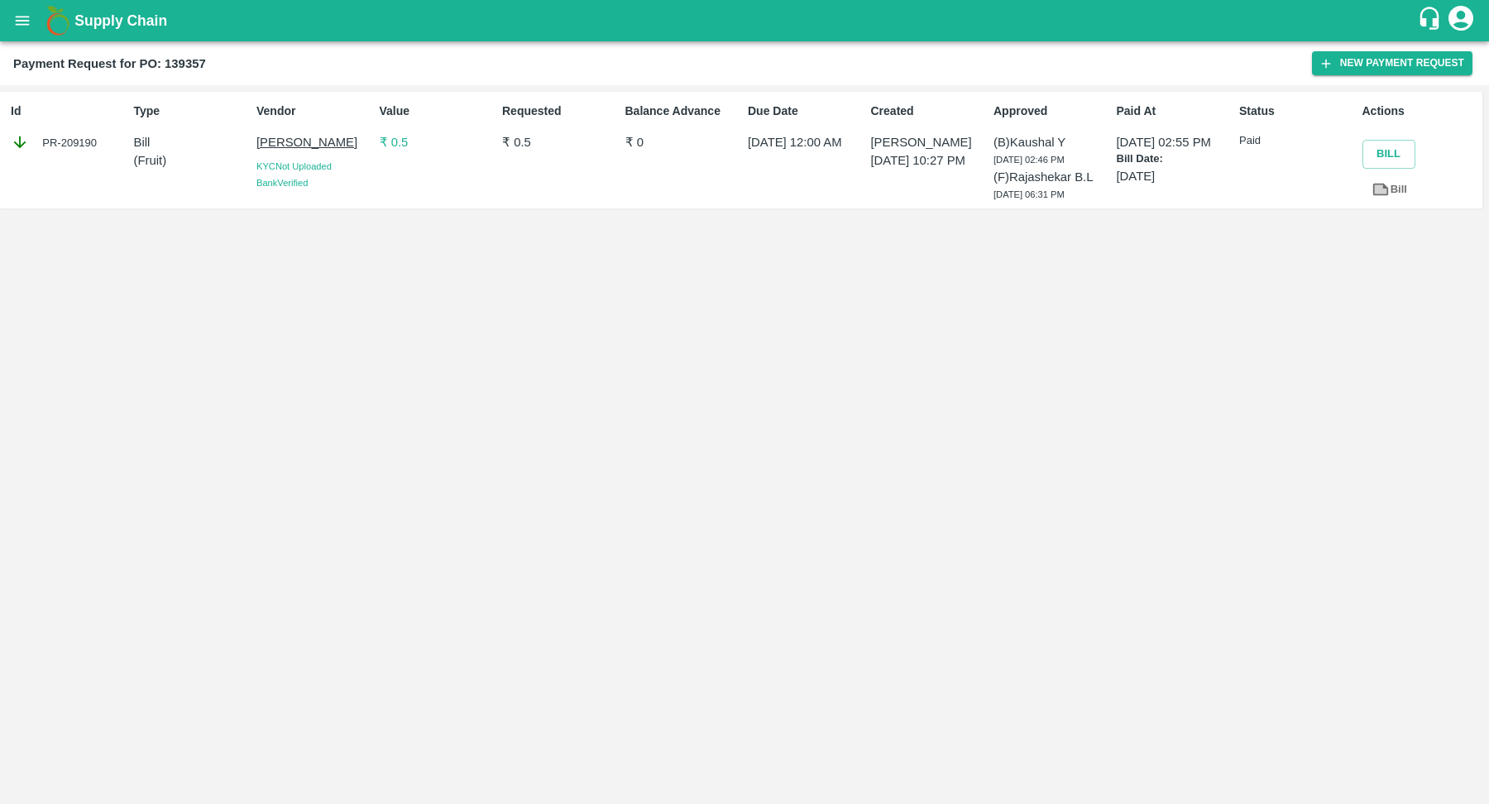
click at [1393, 188] on link "Bill" at bounding box center [1389, 189] width 55 height 29
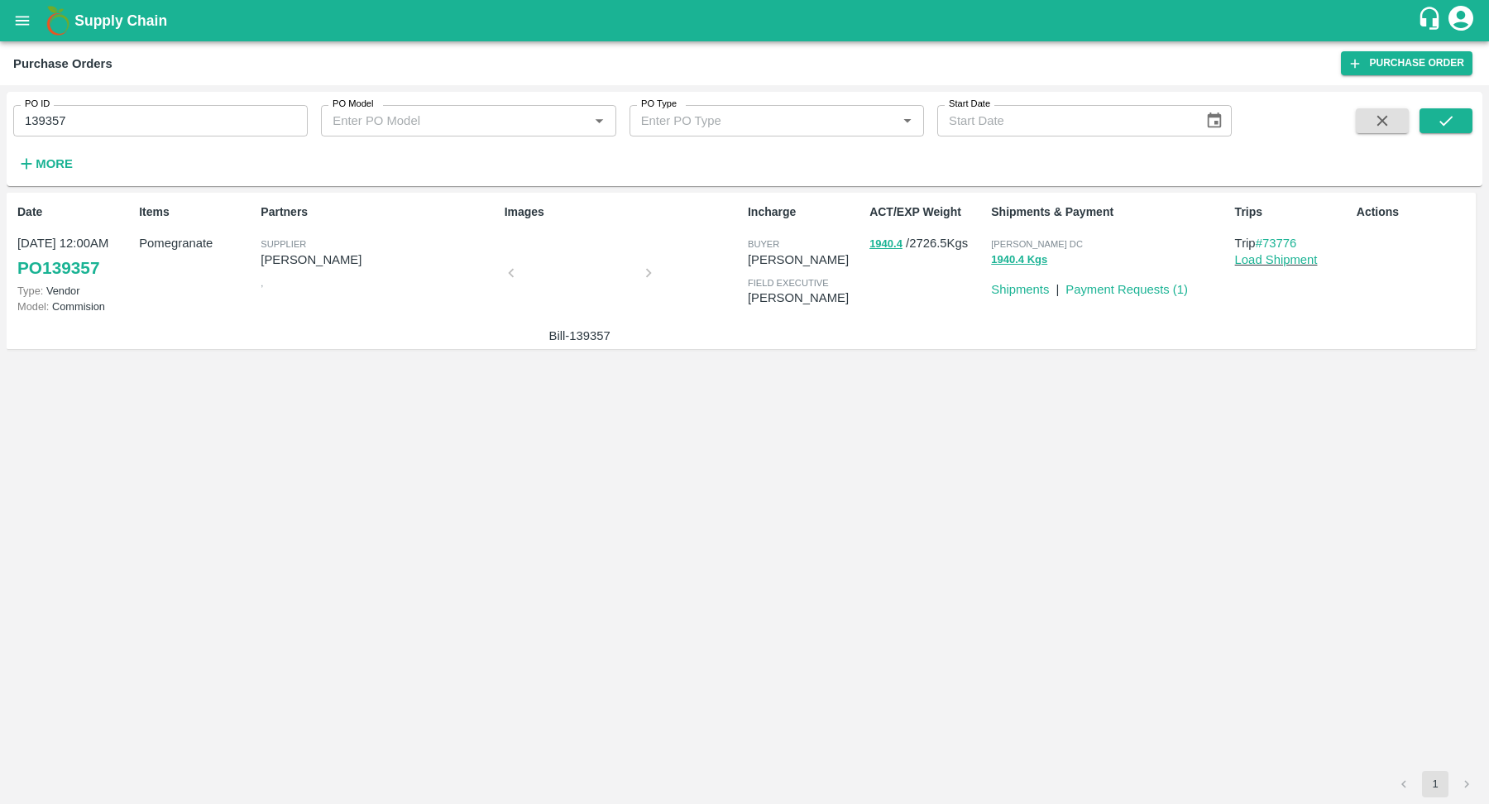
click at [61, 265] on link "PO 139357" at bounding box center [58, 268] width 82 height 30
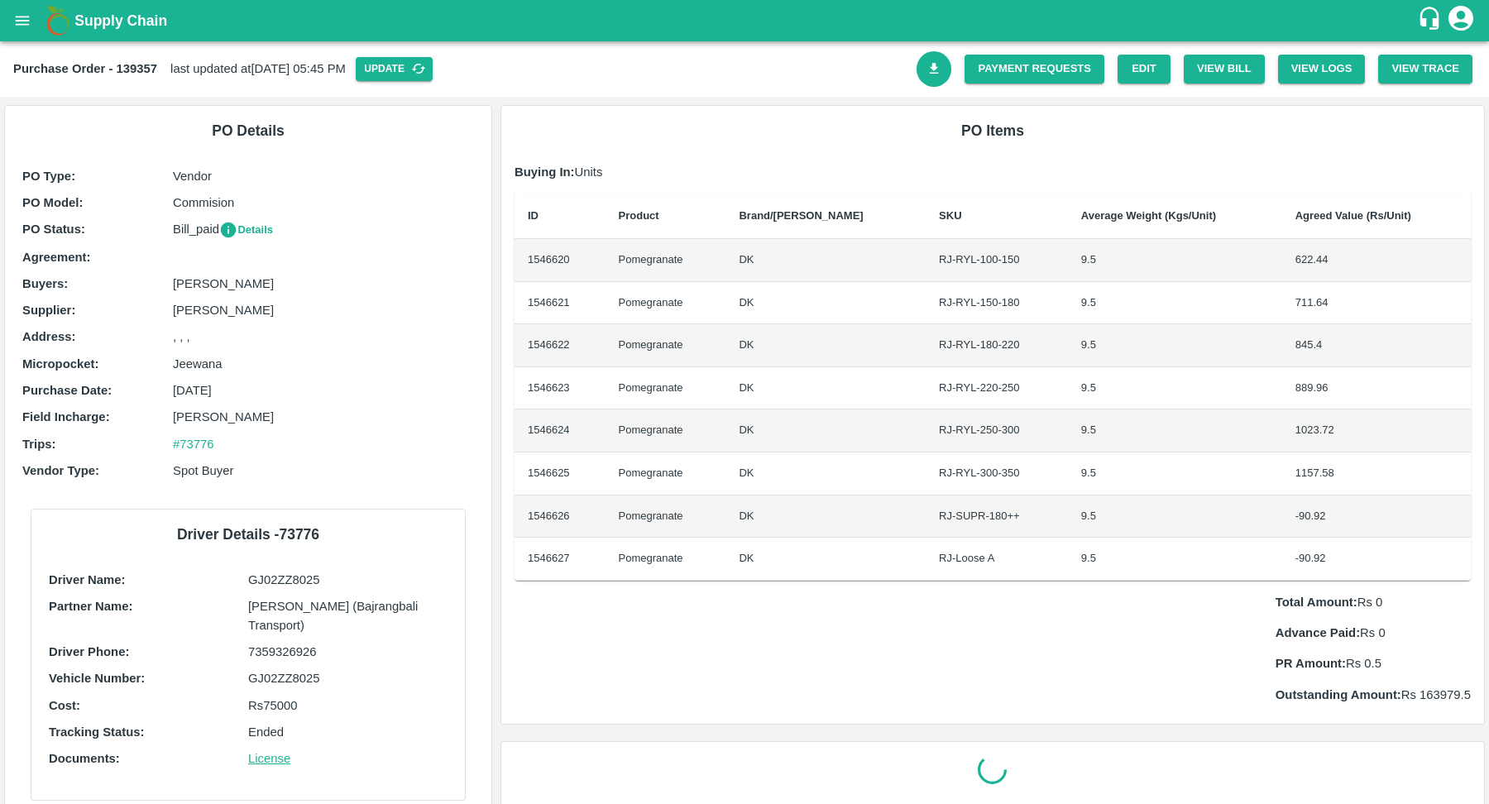
click at [249, 232] on button "Details" at bounding box center [246, 230] width 54 height 19
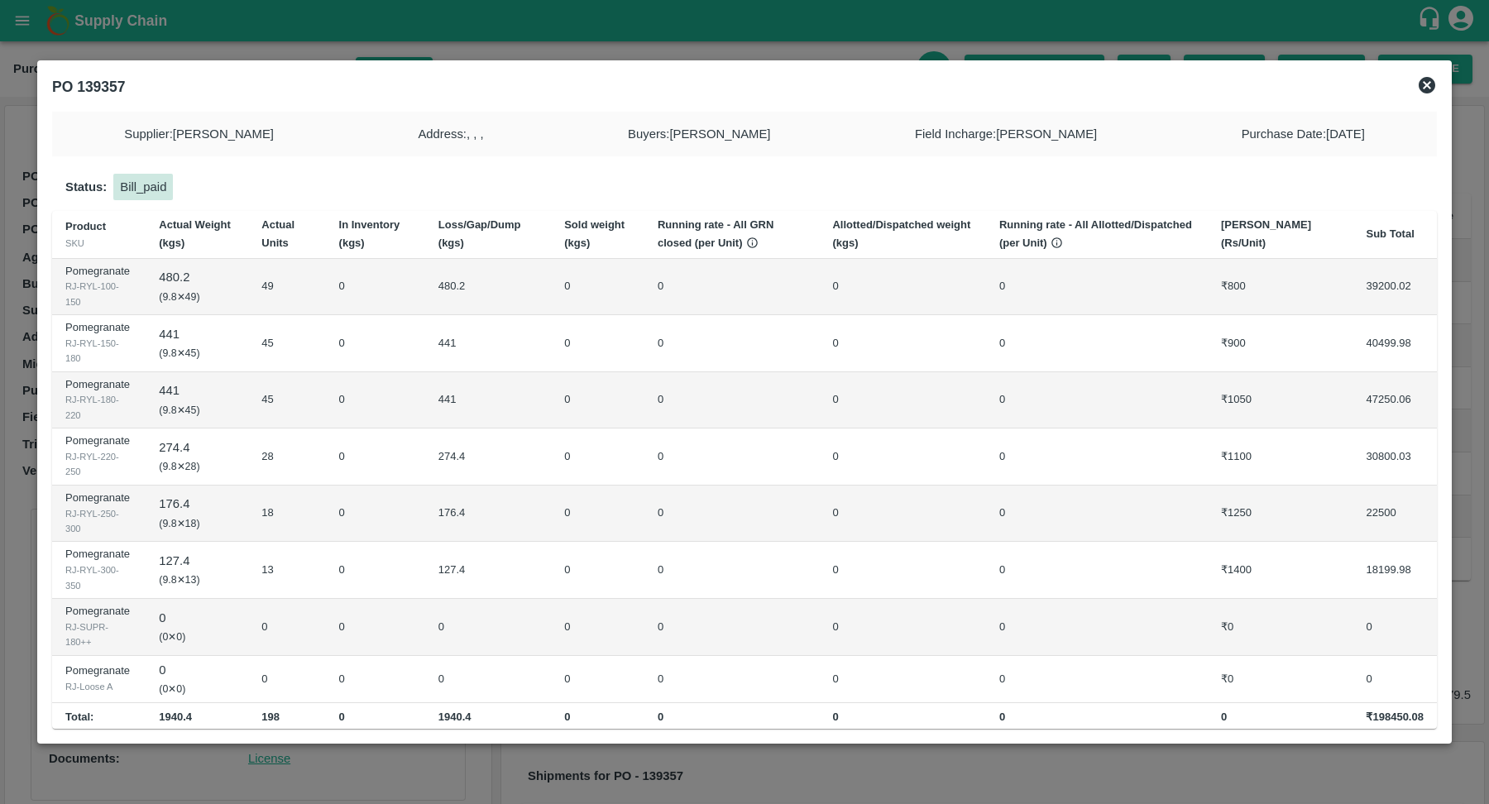
click at [459, 710] on b "1940.4" at bounding box center [454, 716] width 33 height 12
click at [644, 678] on td "0" at bounding box center [597, 679] width 93 height 48
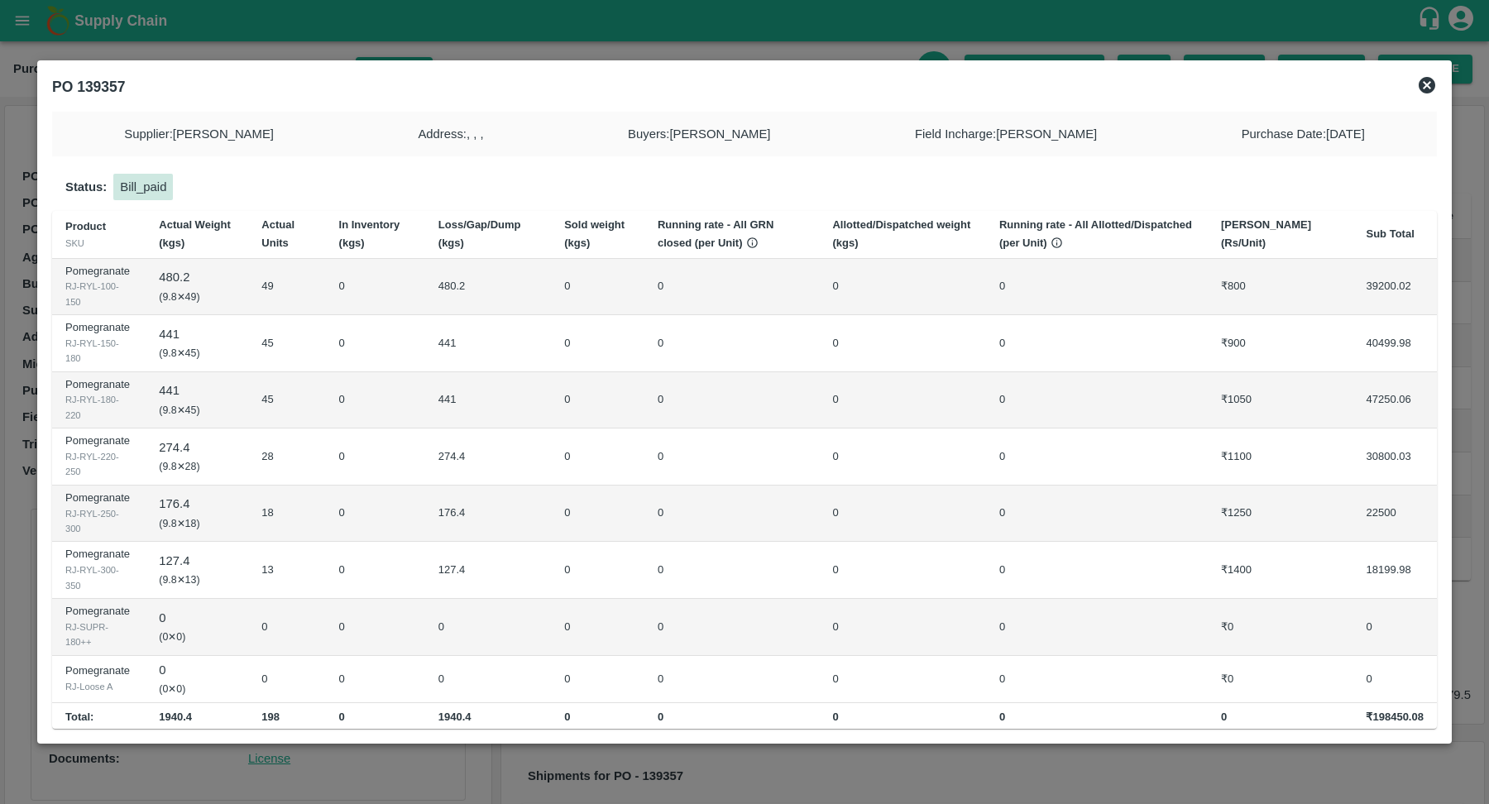
click at [625, 562] on td "0" at bounding box center [597, 570] width 93 height 57
click at [734, 628] on td "0" at bounding box center [731, 627] width 175 height 57
click at [1427, 86] on icon at bounding box center [1426, 85] width 17 height 17
